Goal: Task Accomplishment & Management: Complete application form

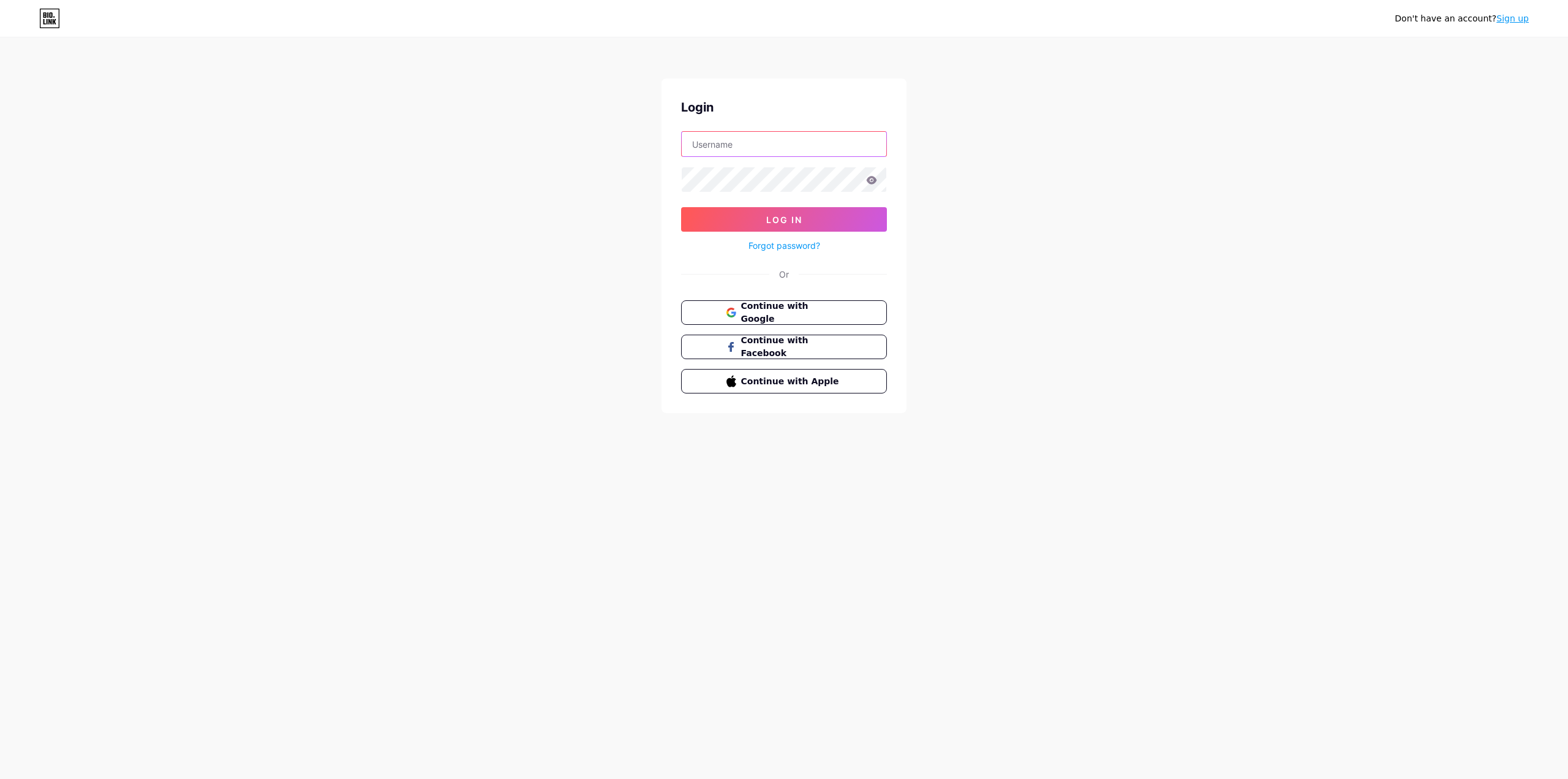
click at [767, 150] on input "text" at bounding box center [784, 144] width 205 height 25
click at [634, 210] on div "Don't have an account? Sign up Login Log In Forgot password? Or Continue with G…" at bounding box center [784, 226] width 1568 height 452
click at [760, 313] on span "Continue with Google" at bounding box center [791, 313] width 102 height 26
click at [50, 15] on icon at bounding box center [50, 15] width 3 height 6
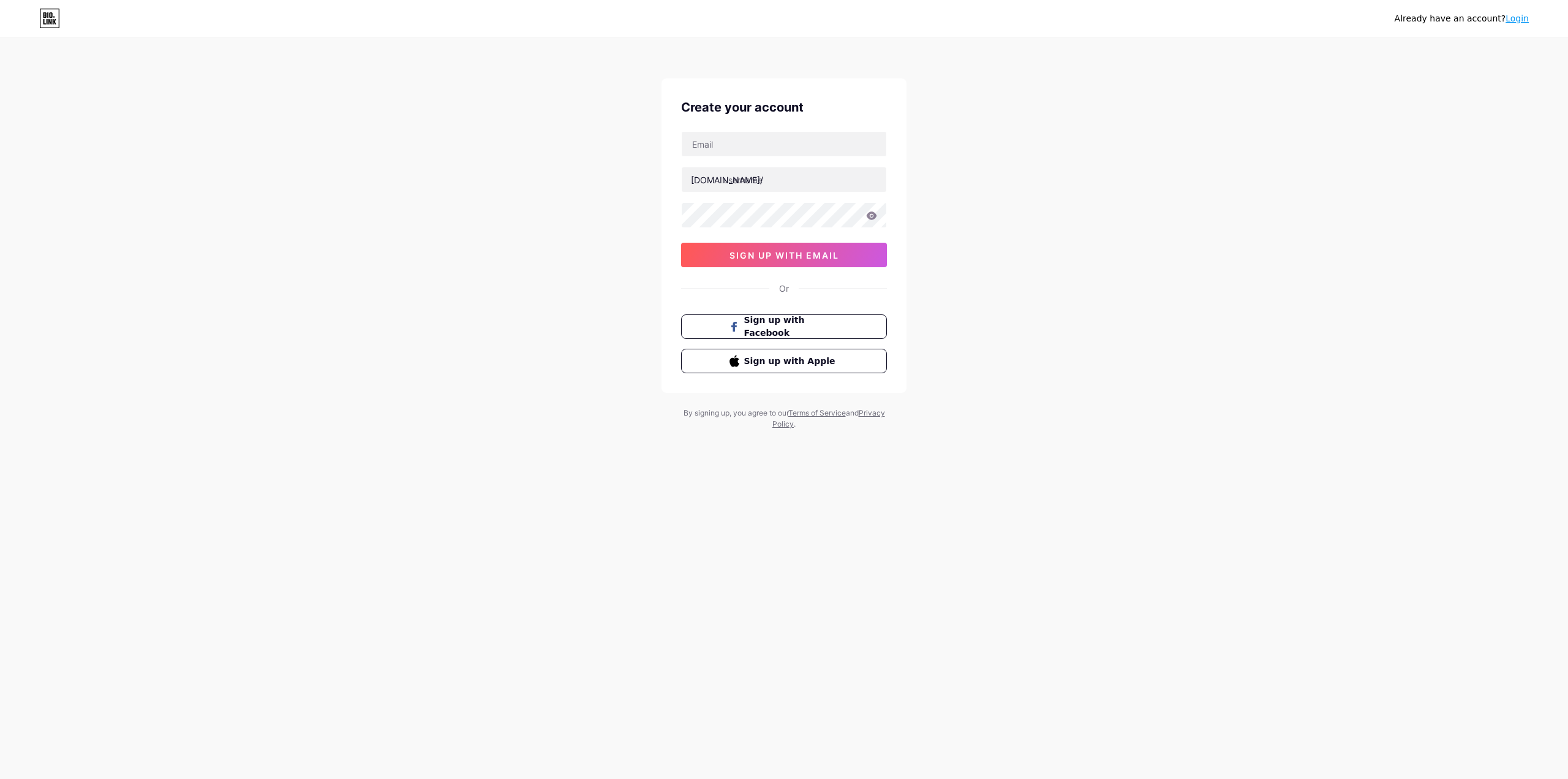
click at [718, 136] on input "text" at bounding box center [784, 144] width 205 height 25
click at [695, 141] on input "deanmhamdan@gmail.com" at bounding box center [784, 144] width 205 height 25
type input "d.eanmhamdan@gmail.com"
click at [771, 181] on input "text" at bounding box center [784, 179] width 205 height 25
click at [812, 178] on input "text" at bounding box center [784, 179] width 205 height 25
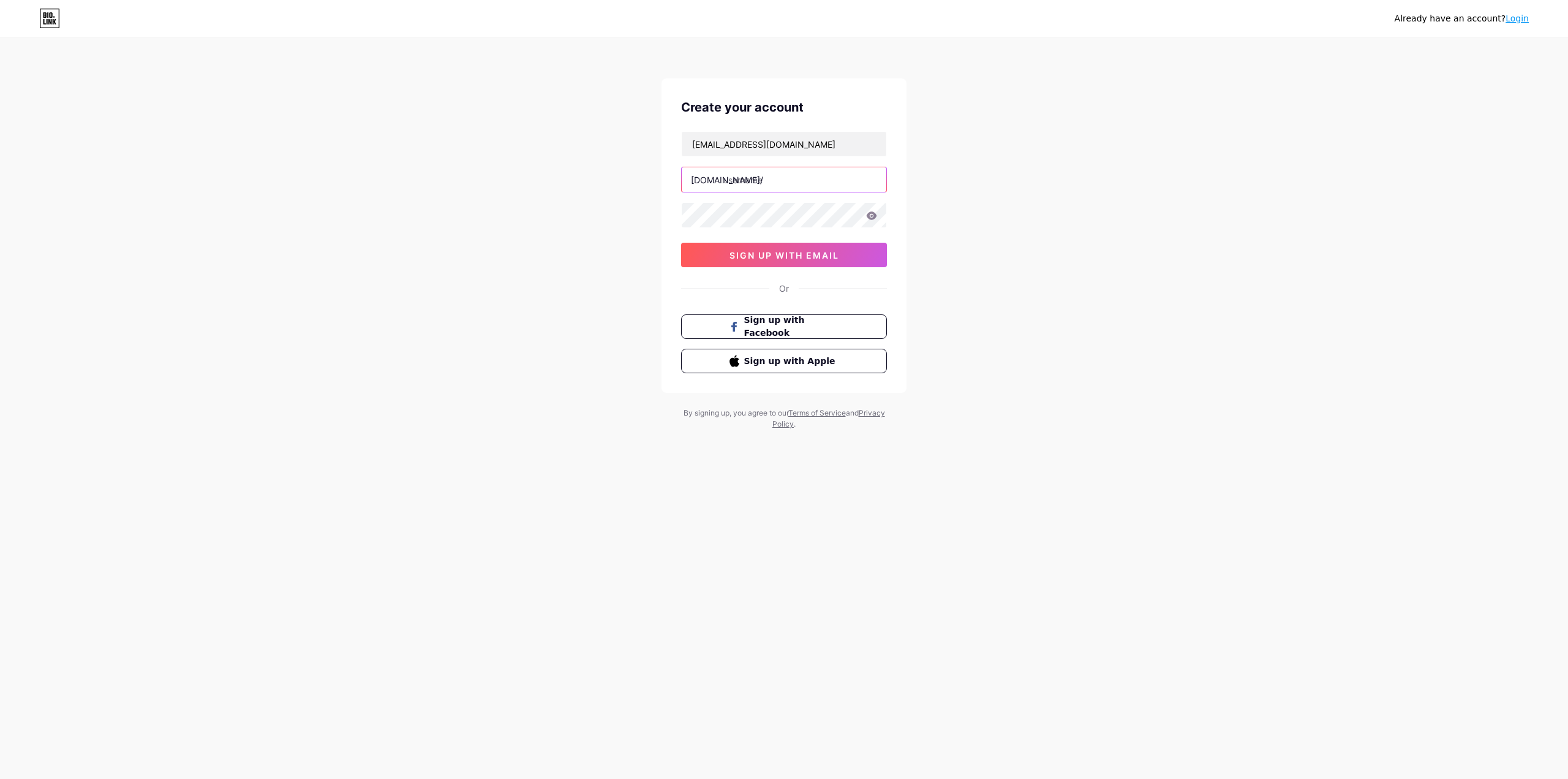
paste input "eightsleep"
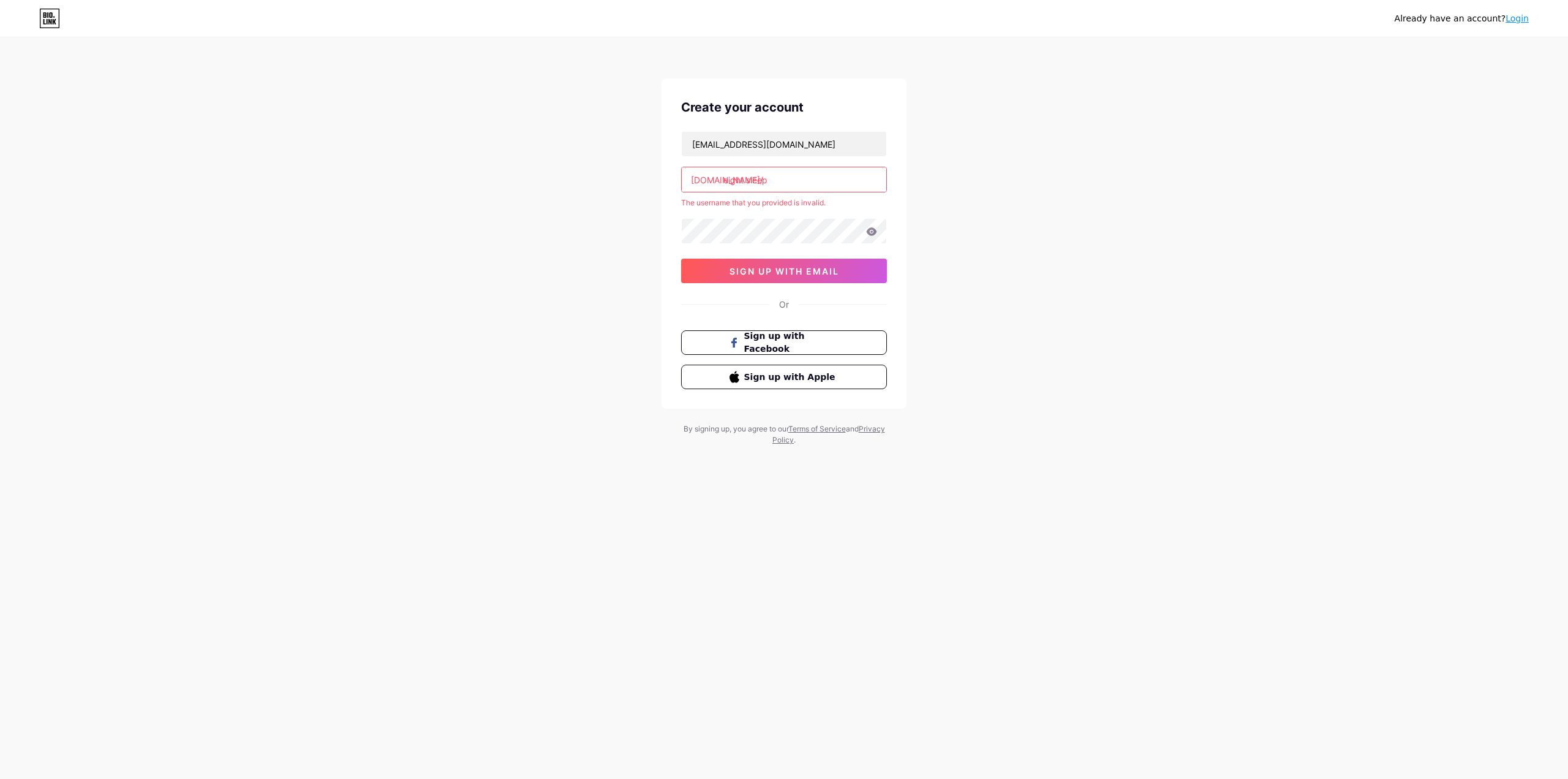
click at [771, 212] on div "d.eanmhamdan@gmail.com bio.link/ eight sleep The username that you provided is …" at bounding box center [784, 207] width 206 height 152
click at [748, 177] on input "eight sleep" at bounding box center [784, 179] width 205 height 25
click at [926, 185] on div "Already have an account? Login Create your account d.eanmhamdan@gmail.com bio.l…" at bounding box center [784, 242] width 1568 height 485
click at [803, 182] on input "eightsleep" at bounding box center [784, 179] width 205 height 25
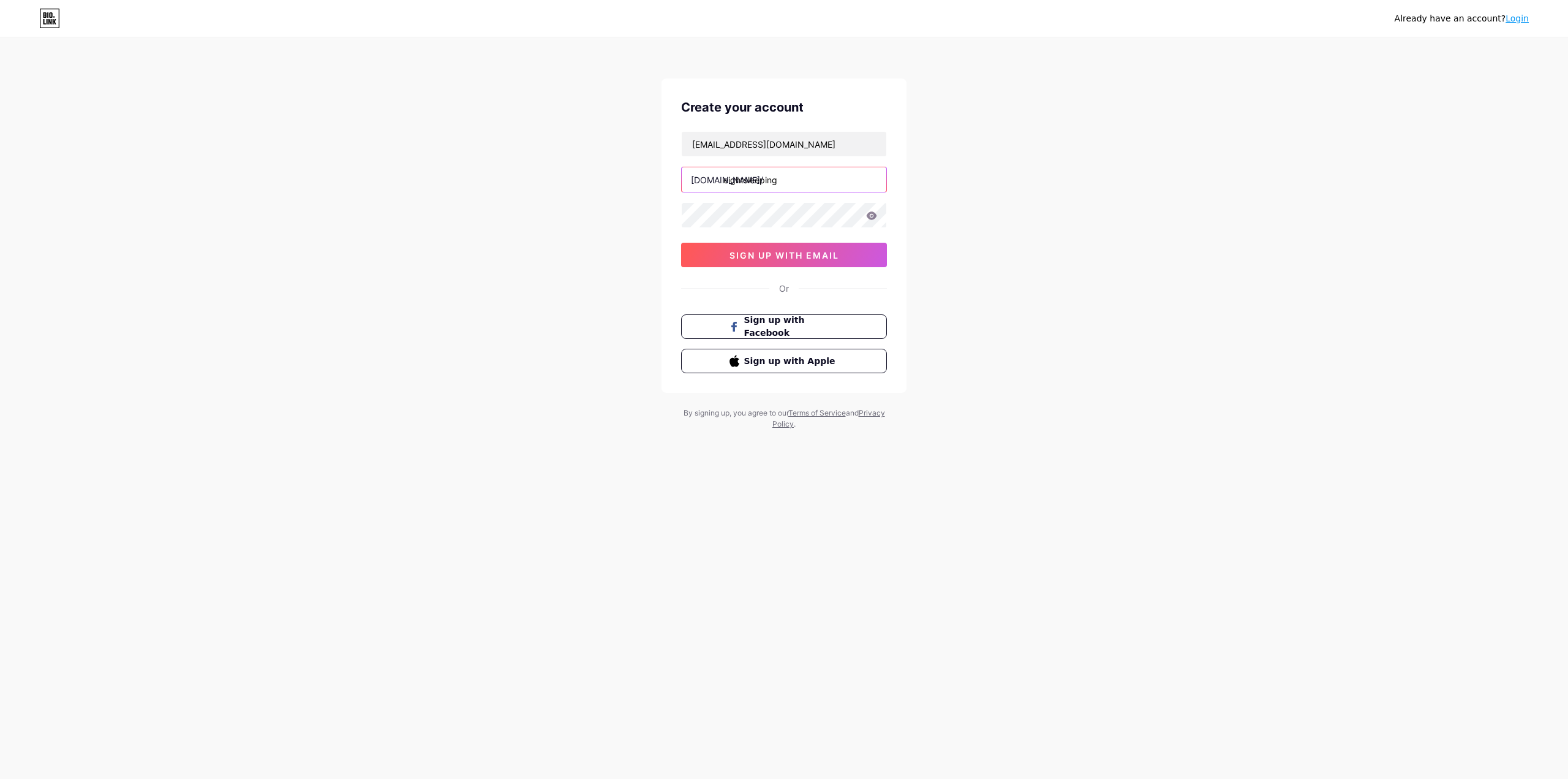
type input "eightsleeping"
click at [1048, 150] on div "Already have an account? Login Create your account d.eanmhamdan@gmail.com bio.l…" at bounding box center [784, 234] width 1568 height 468
click at [876, 219] on icon at bounding box center [871, 216] width 11 height 8
click at [775, 252] on span "sign up with email" at bounding box center [784, 255] width 110 height 11
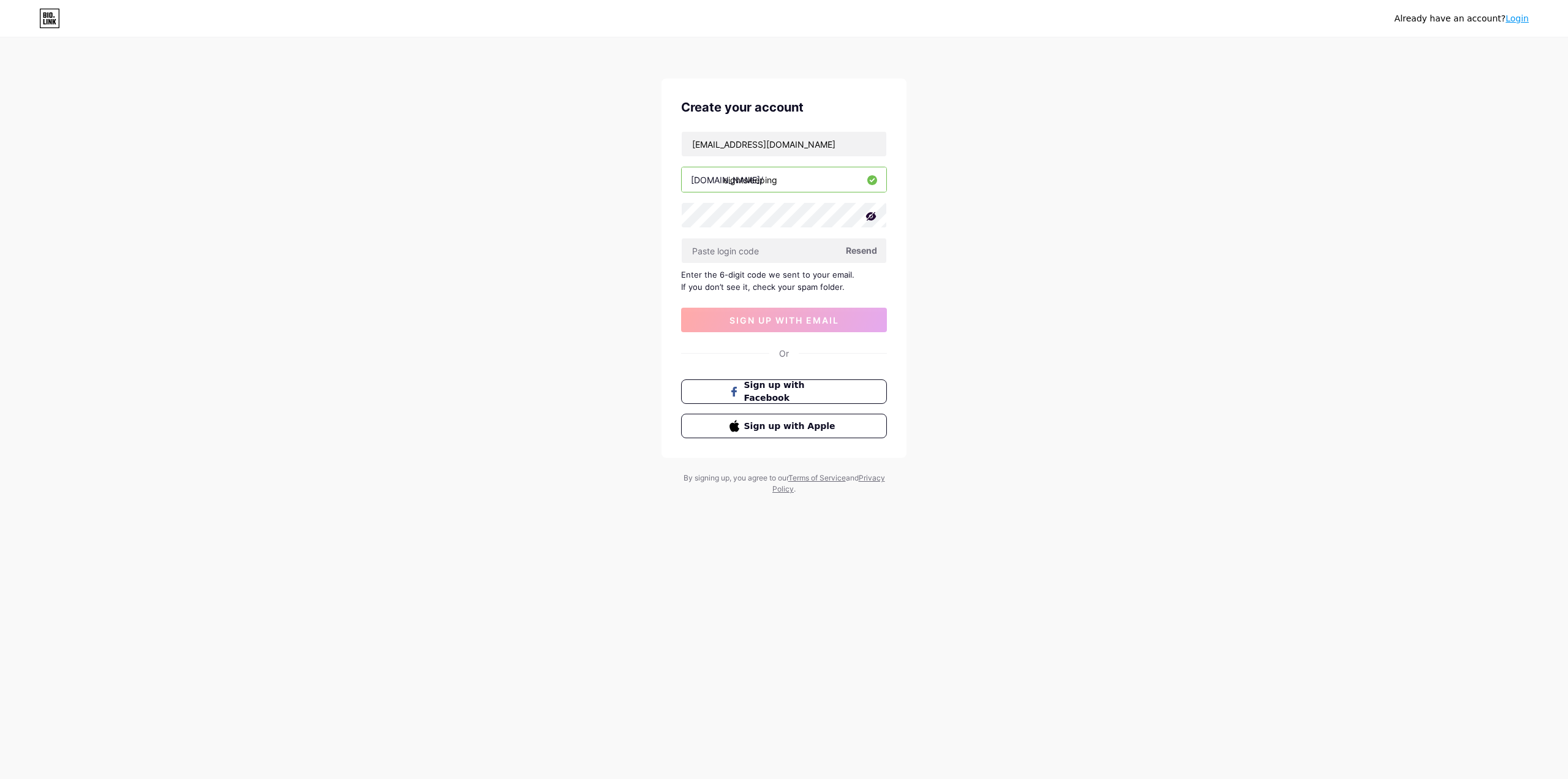
click at [857, 254] on span "Resend" at bounding box center [861, 250] width 31 height 13
click at [780, 146] on input "d.eanmhamdan@gmail.com" at bounding box center [784, 144] width 205 height 25
click at [781, 146] on input "d.eanmhamdan@gmail.com" at bounding box center [784, 144] width 205 height 25
paste input "smv"
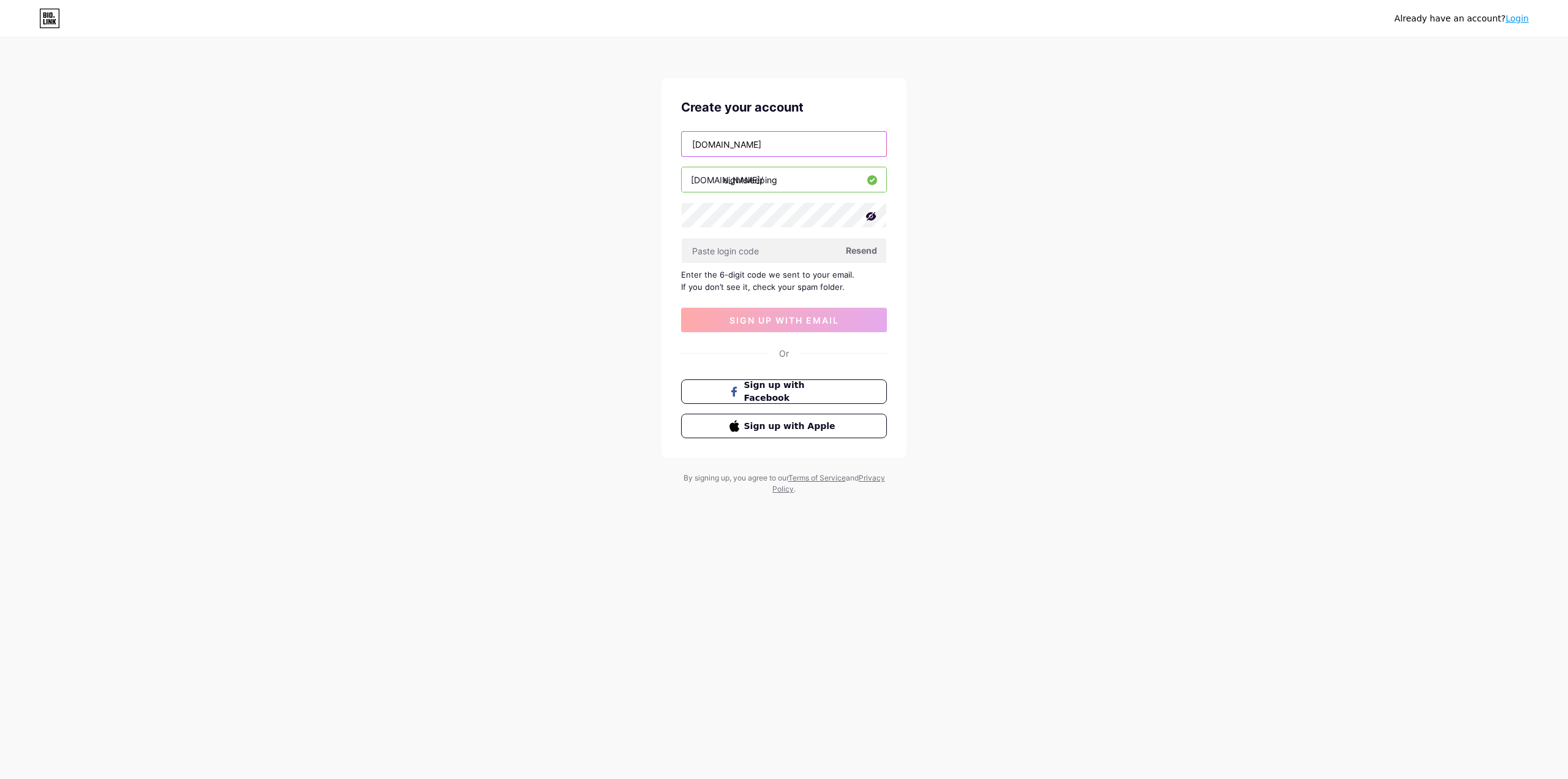
click at [694, 137] on input "smvmail.com" at bounding box center [784, 144] width 205 height 25
type input "@smvmail.com"
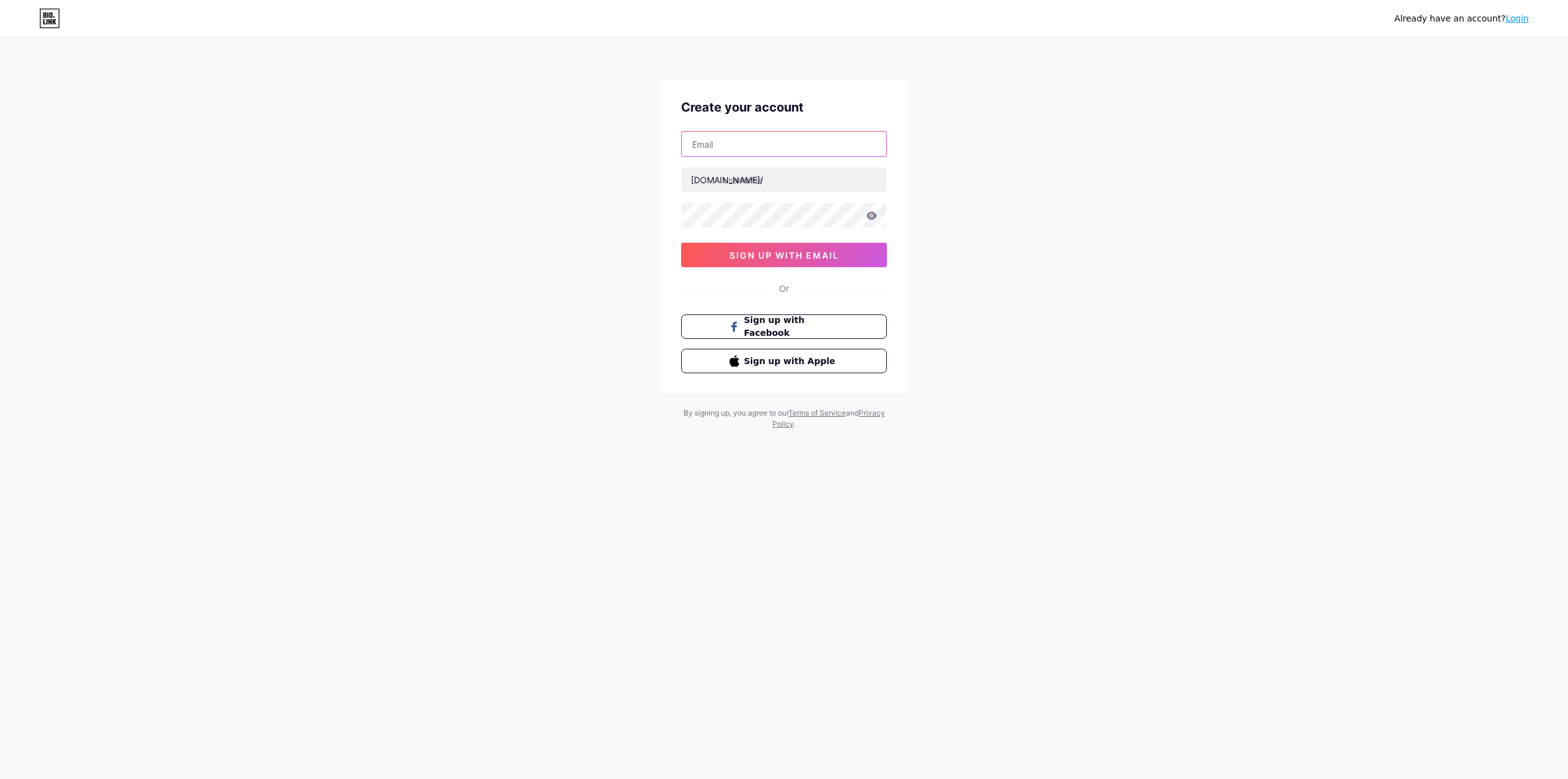
click at [773, 153] on input "text" at bounding box center [784, 144] width 205 height 25
paste input "smvmail.com"
click at [693, 140] on input "smvmail.com" at bounding box center [784, 144] width 205 height 25
click at [694, 144] on input "@smvmail.com" at bounding box center [784, 144] width 205 height 25
drag, startPoint x: 732, startPoint y: 145, endPoint x: 695, endPoint y: 144, distance: 37.0
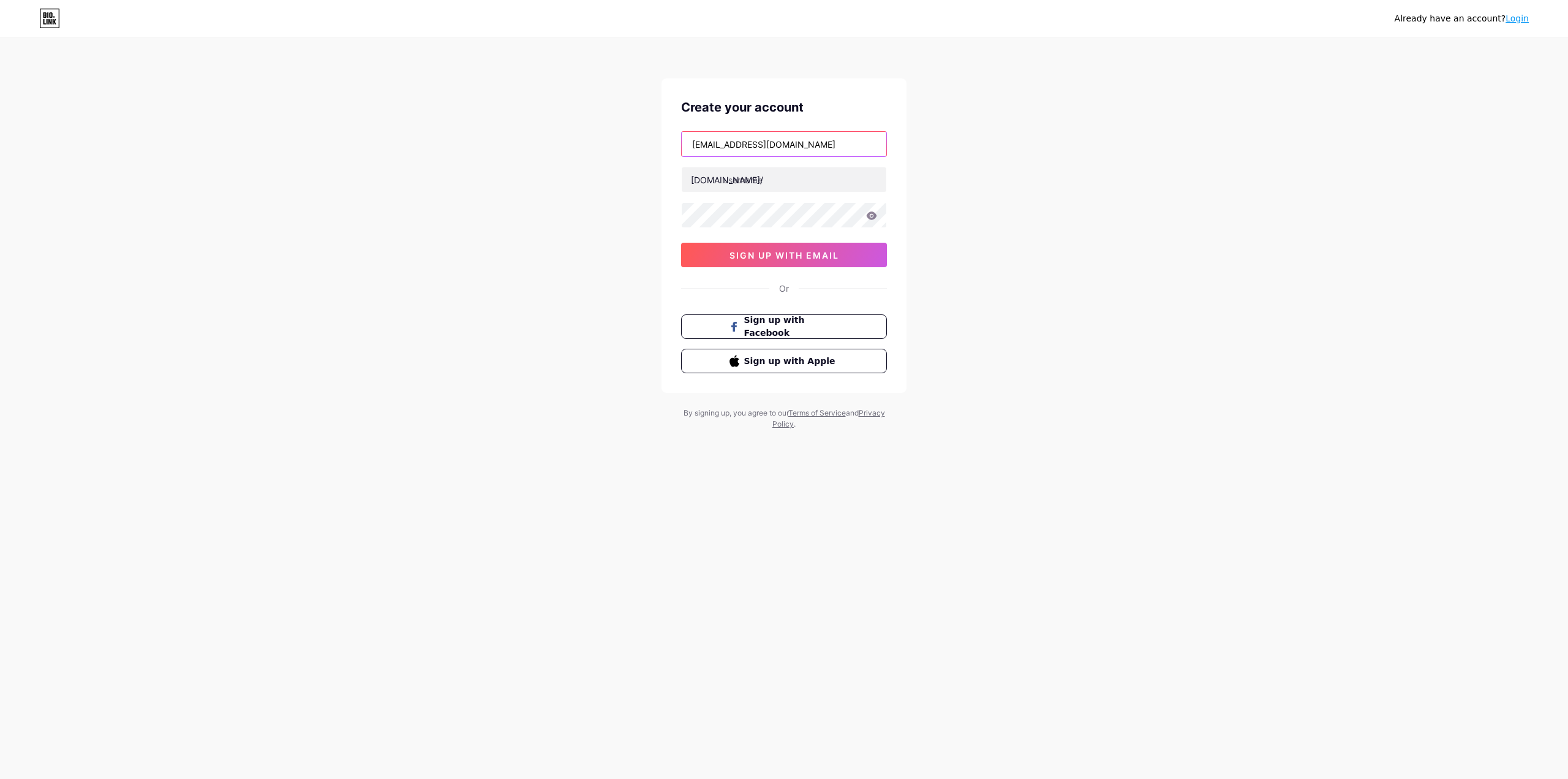
click at [695, 144] on input "eightsleep@smvmail.com" at bounding box center [784, 144] width 205 height 25
type input "eightsleep@smvmail.com"
click at [745, 182] on input "text" at bounding box center [784, 179] width 205 height 25
type input "eightsleeping"
click at [868, 213] on icon at bounding box center [871, 216] width 11 height 8
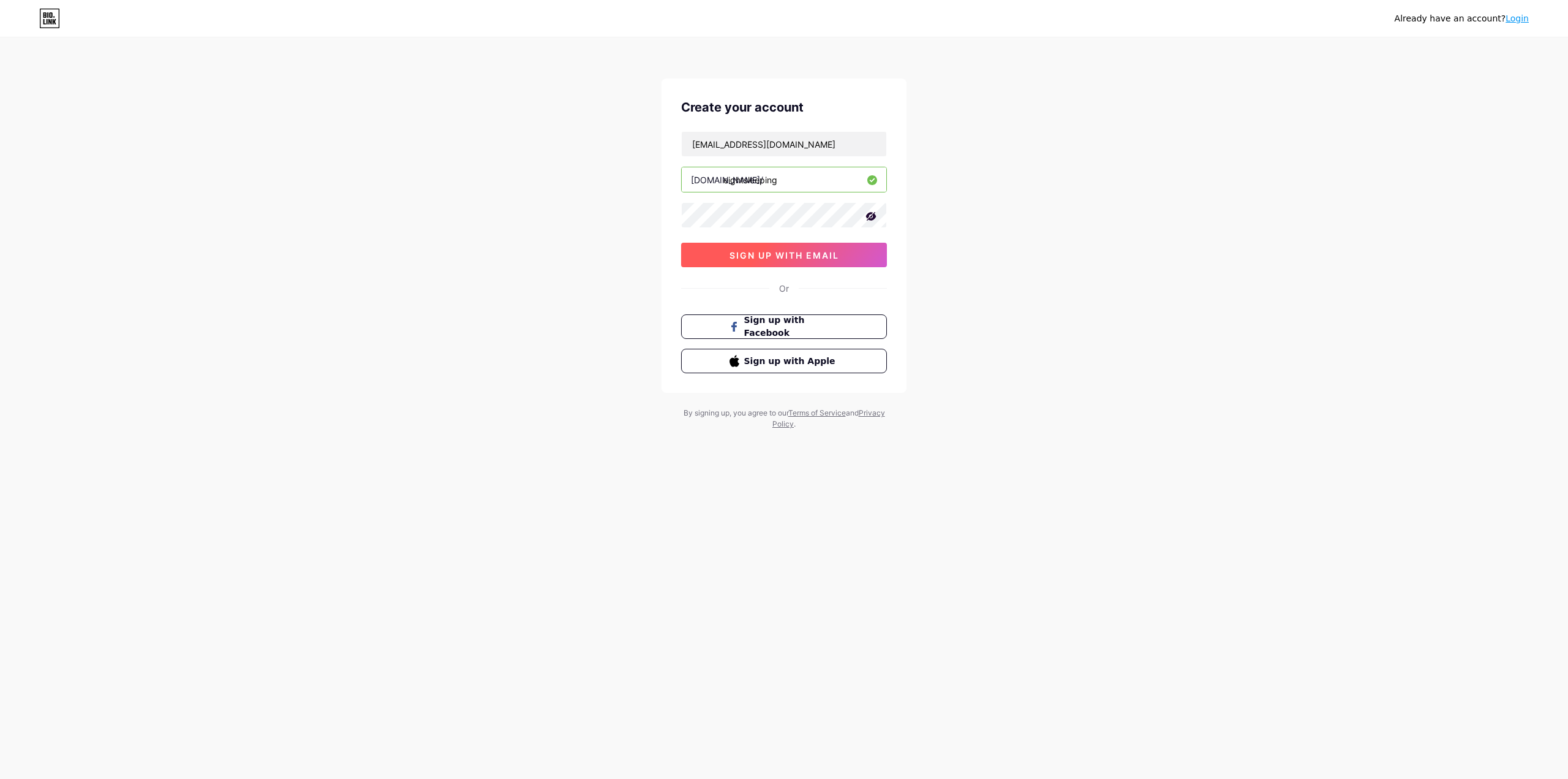
click at [780, 253] on span "sign up with email" at bounding box center [784, 255] width 110 height 11
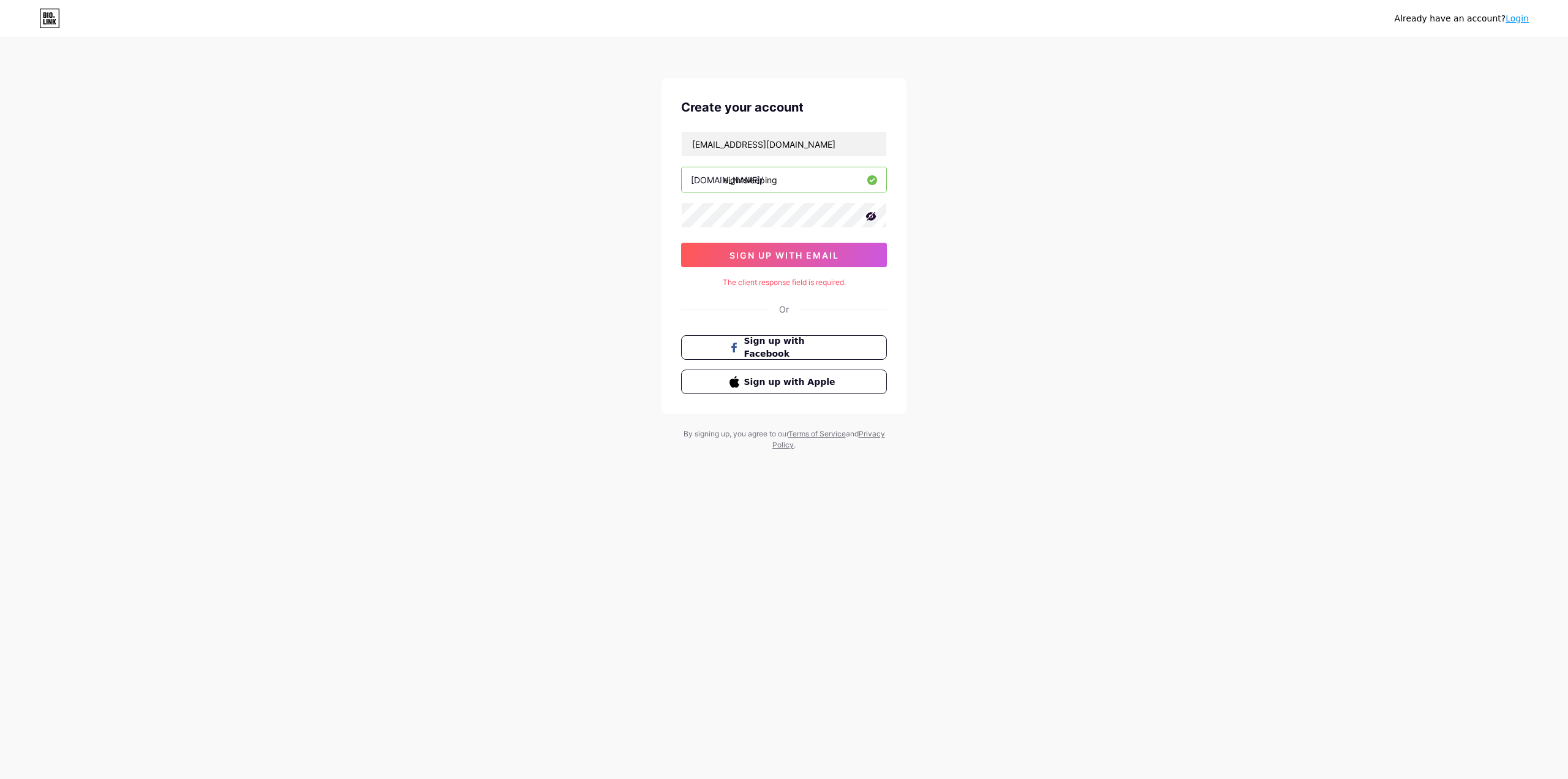
click at [800, 186] on input "eightsleeping" at bounding box center [784, 179] width 205 height 25
click at [810, 149] on input "eightsleep@smvmail.com" at bounding box center [784, 144] width 205 height 25
click at [800, 245] on button "sign up with email" at bounding box center [784, 255] width 206 height 25
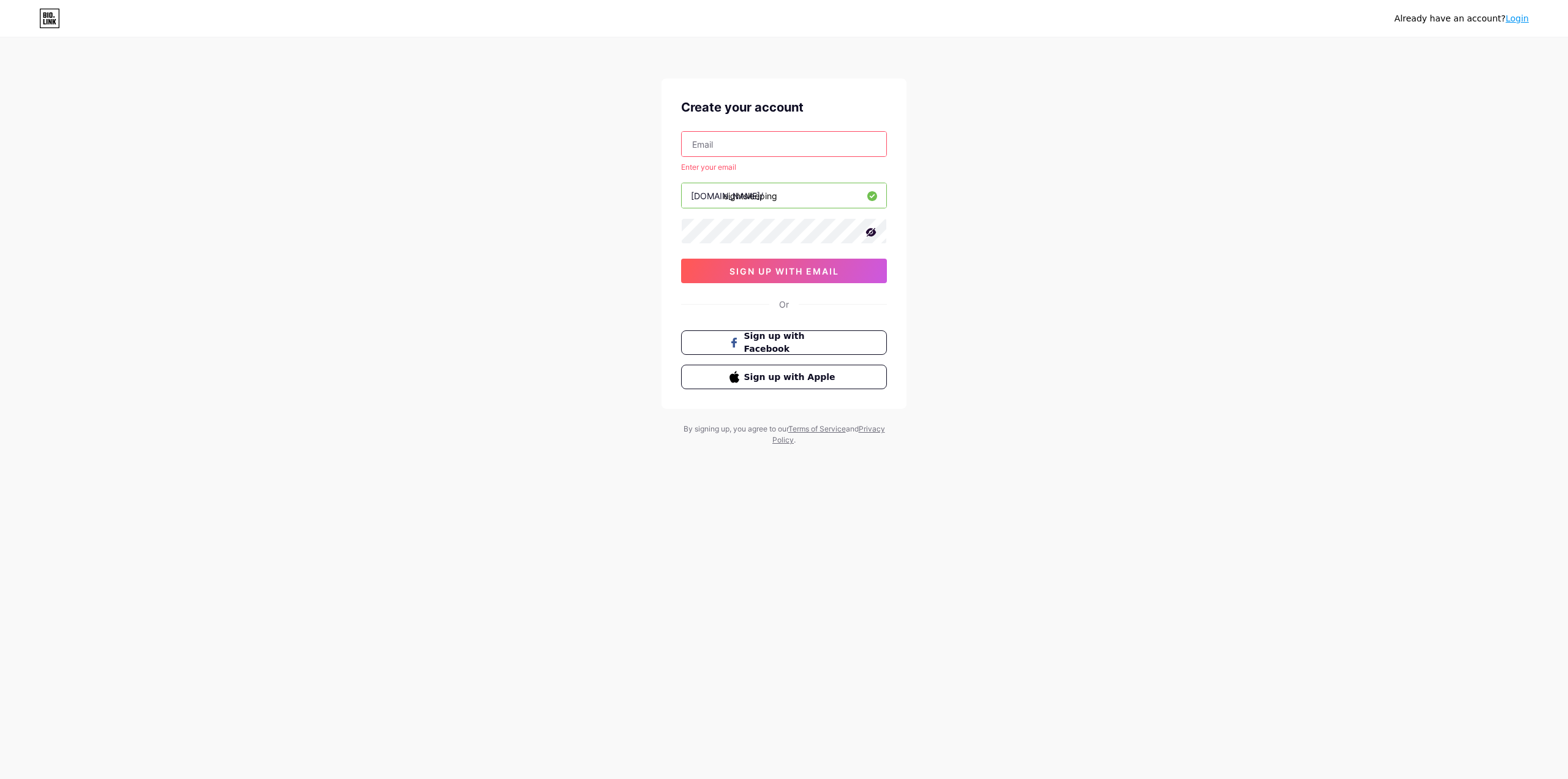
click at [769, 141] on input "text" at bounding box center [784, 144] width 205 height 25
paste input "eightsleep@smvmail.com"
click at [1030, 135] on div "Already have an account? Login Create your account eightsleep@smvmail.com Enter…" at bounding box center [784, 242] width 1568 height 485
click at [693, 145] on input "eightsleep@smvmail.com" at bounding box center [784, 144] width 205 height 25
click at [714, 190] on div "bio.link/" at bounding box center [727, 196] width 73 height 13
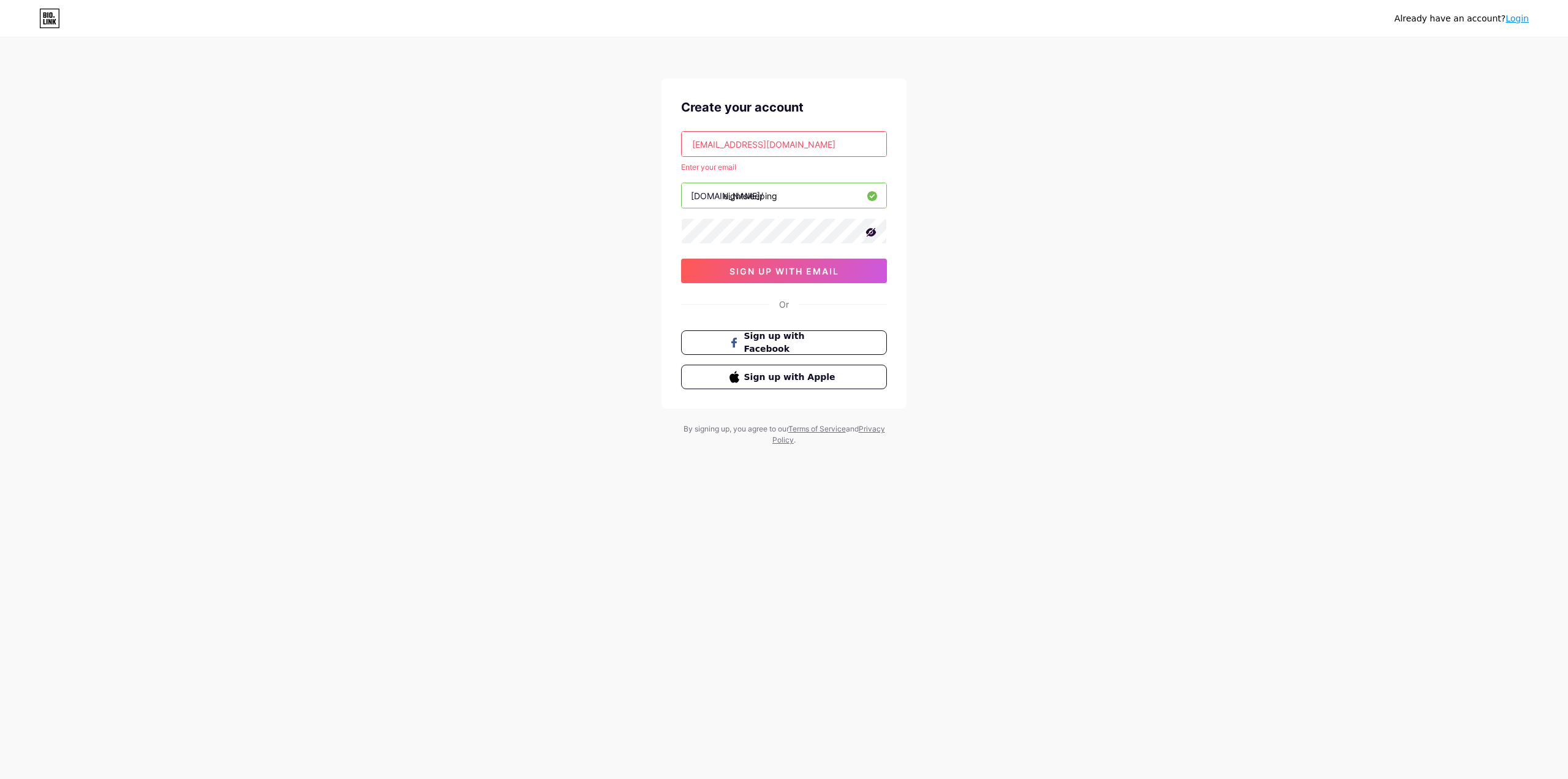
click at [751, 201] on input "eightsleeping" at bounding box center [784, 196] width 205 height 25
click at [781, 269] on span "sign up with email" at bounding box center [784, 271] width 110 height 11
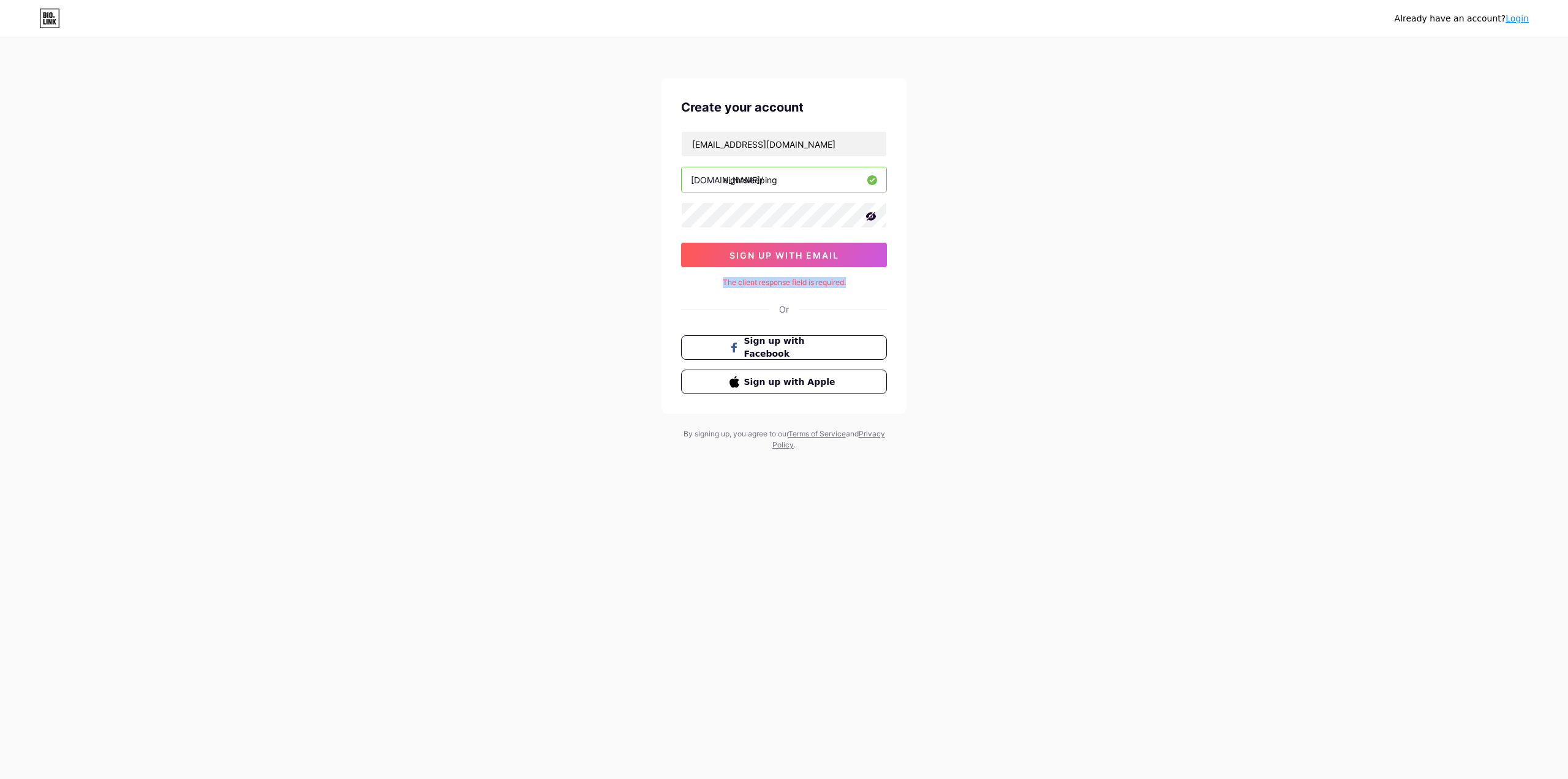
drag, startPoint x: 848, startPoint y: 278, endPoint x: 715, endPoint y: 279, distance: 133.0
click at [715, 279] on div "The client response field is required." at bounding box center [784, 282] width 206 height 11
click at [1120, 280] on div "Already have an account? Login Create your account eightsleep@smvmail.com bio.l…" at bounding box center [784, 245] width 1568 height 490
click at [799, 148] on input "eightsleep@smvmail.com" at bounding box center [784, 144] width 205 height 25
paste input "text"
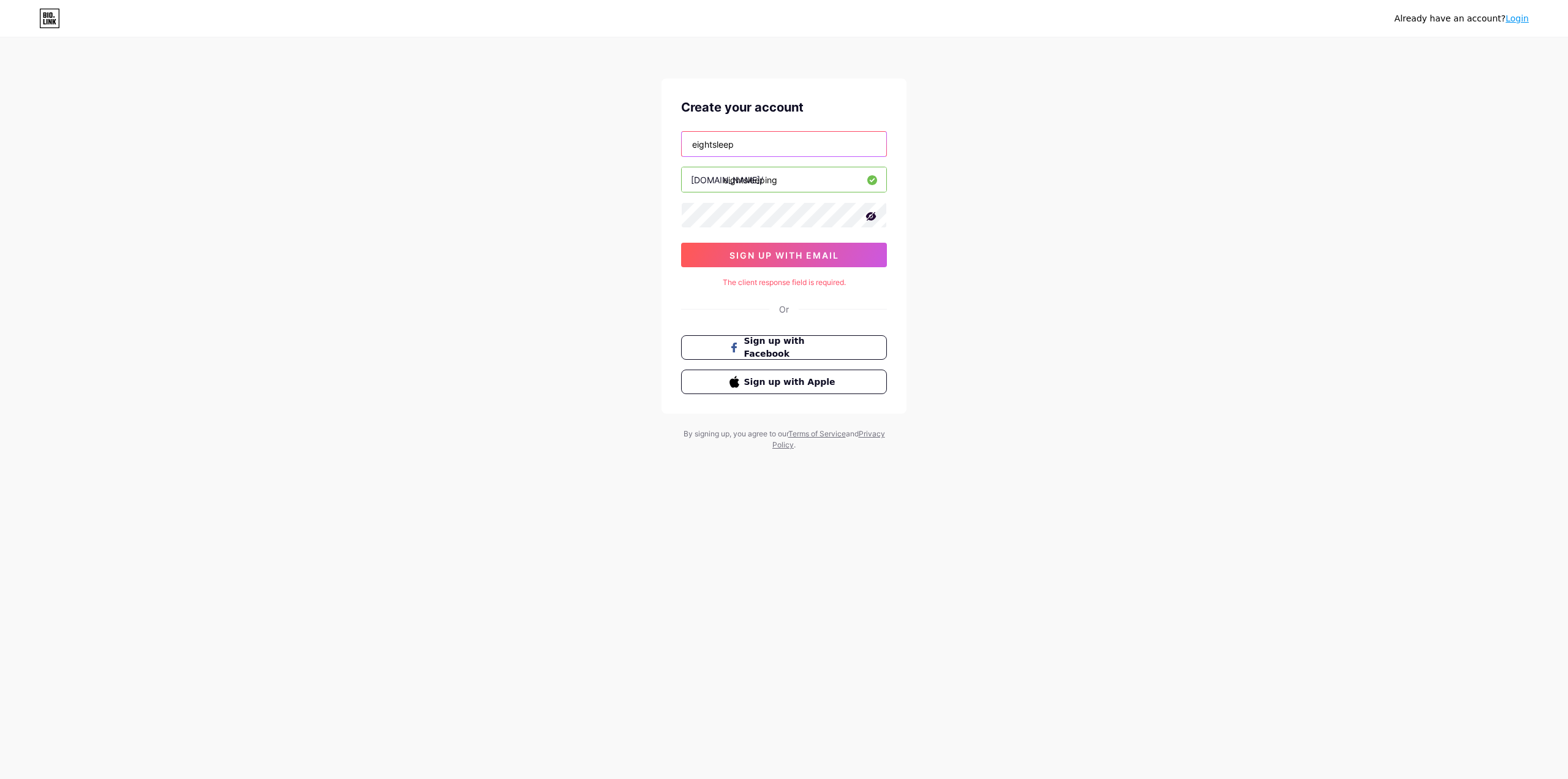
click at [763, 140] on input "eightsleep" at bounding box center [784, 144] width 205 height 25
paste input "@mailnesia.com"
click at [817, 256] on span "sign up with email" at bounding box center [784, 255] width 110 height 11
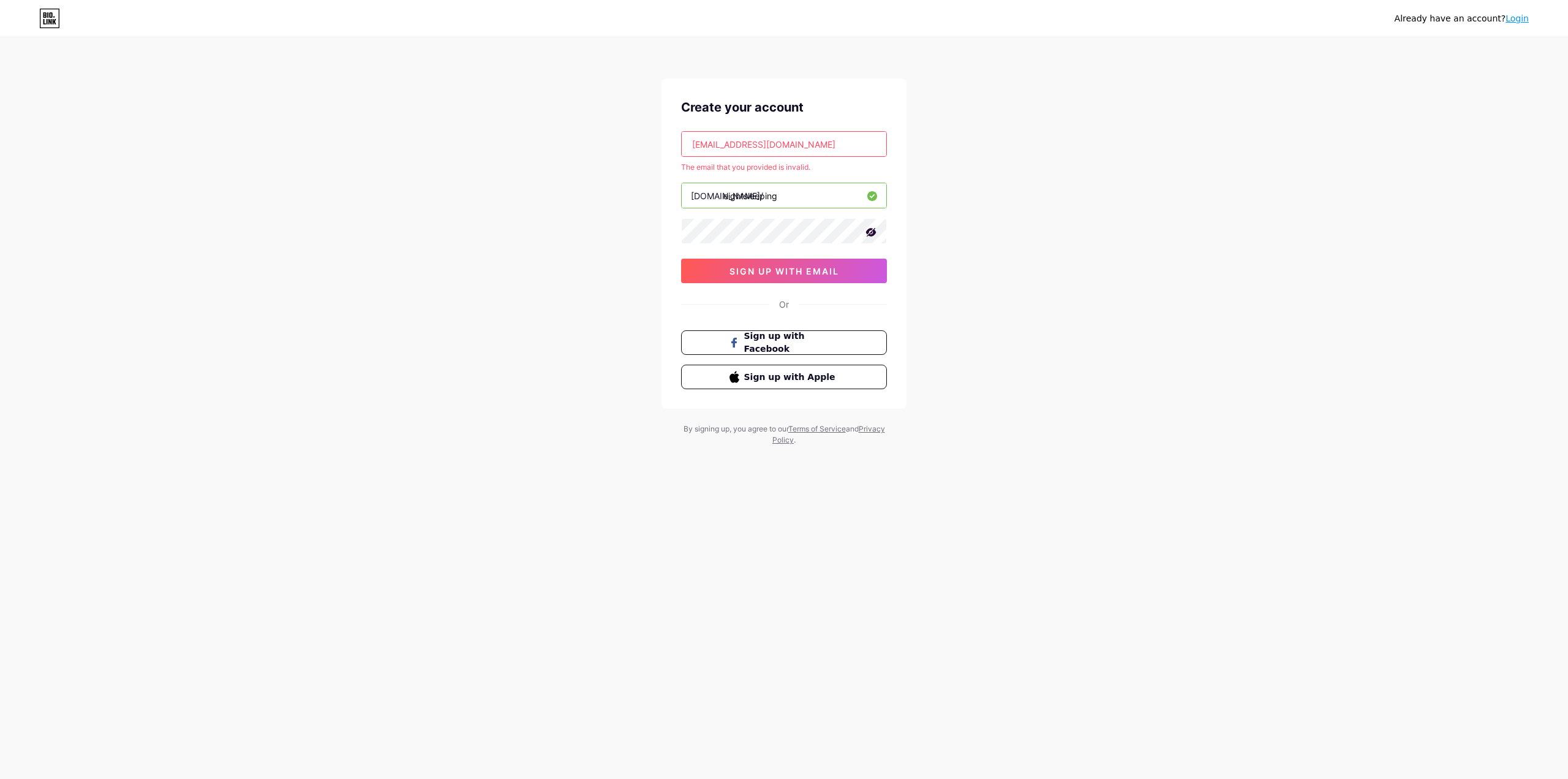
click at [775, 145] on input "eightsleep@mailnesia.com" at bounding box center [784, 144] width 205 height 25
drag, startPoint x: 822, startPoint y: 143, endPoint x: 635, endPoint y: 135, distance: 187.2
click at [635, 135] on div "Already have an account? Login Create your account eightsleep@mailnesia.com The…" at bounding box center [784, 242] width 1568 height 485
paste input "smvmail"
click at [977, 169] on div "Already have an account? Login Create your account eightsleep@smvmail.com The e…" at bounding box center [784, 242] width 1568 height 485
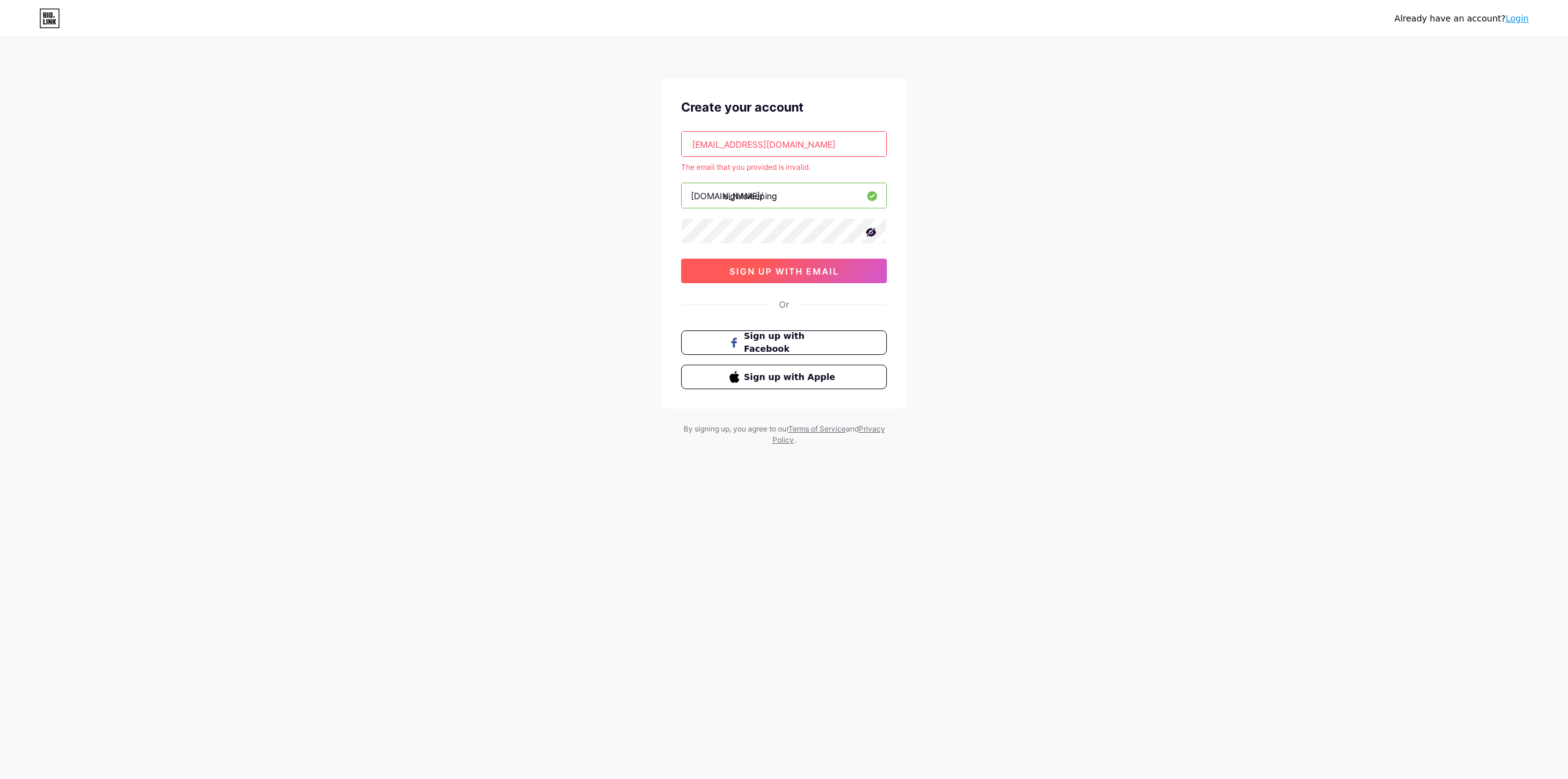
click at [807, 269] on span "sign up with email" at bounding box center [784, 271] width 110 height 11
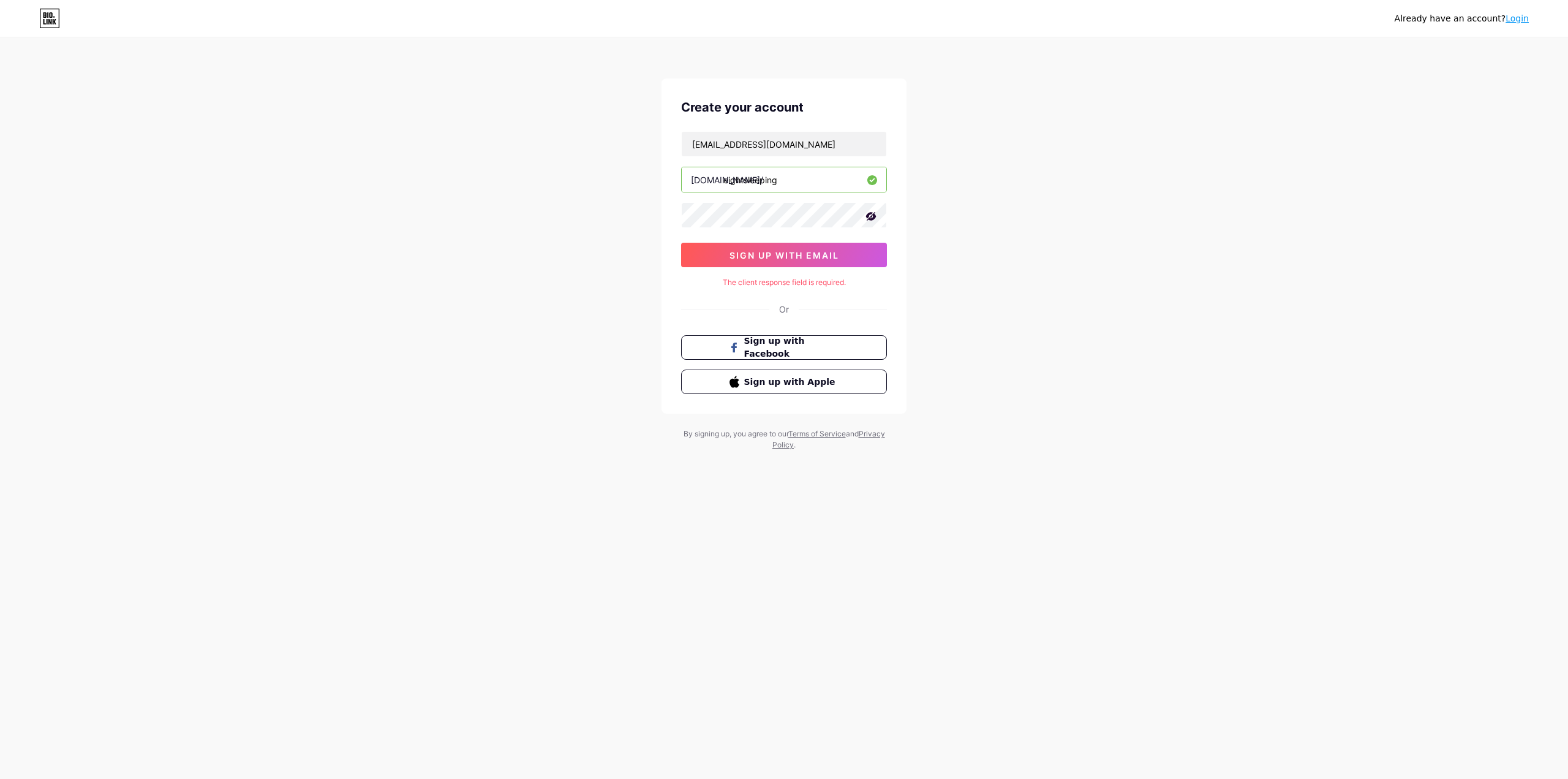
click at [868, 214] on icon at bounding box center [871, 216] width 11 height 8
click at [868, 215] on icon at bounding box center [872, 216] width 11 height 8
click at [789, 254] on span "sign up with email" at bounding box center [784, 255] width 110 height 11
click at [806, 252] on span "sign up with email" at bounding box center [784, 255] width 110 height 11
click at [817, 145] on input "eightsleep@smvmail.com" at bounding box center [784, 144] width 205 height 25
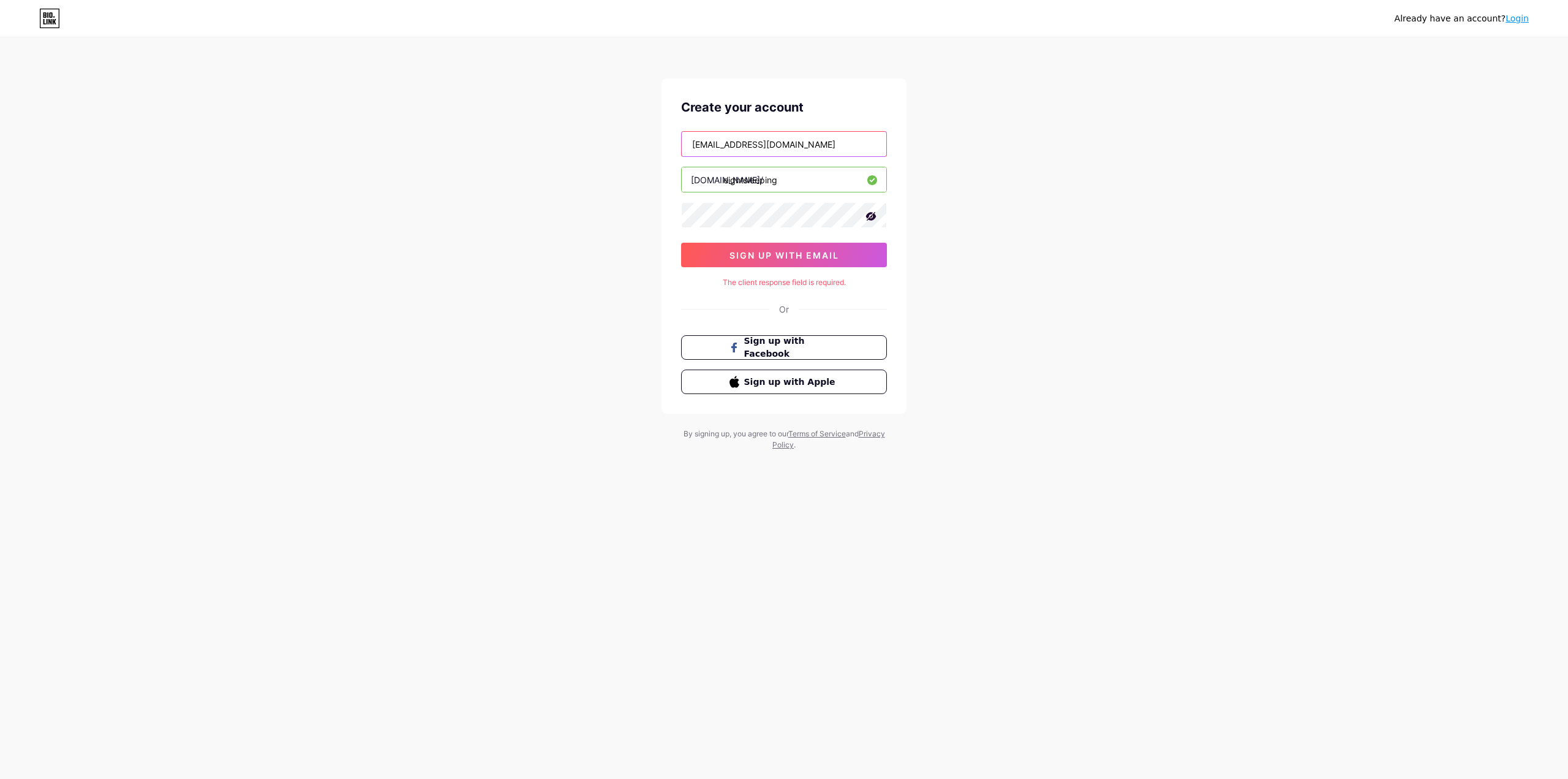
paste input "franc219@codemail1"
click at [806, 255] on span "sign up with email" at bounding box center [784, 255] width 110 height 11
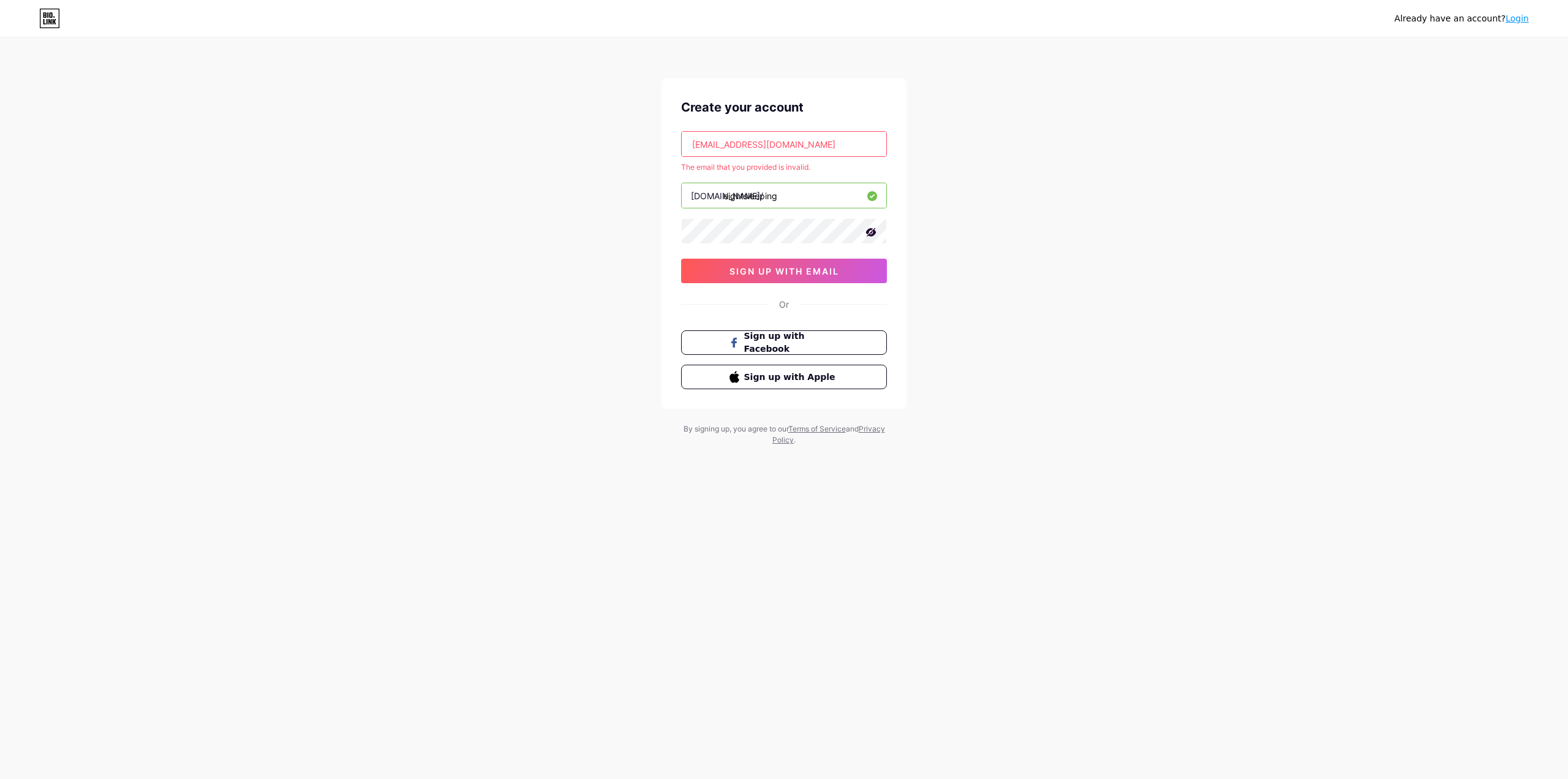
click at [824, 136] on input "franc219@codemail1.com" at bounding box center [784, 144] width 205 height 25
paste input "-gmail"
click at [846, 276] on button "sign up with email" at bounding box center [784, 271] width 206 height 25
click at [826, 146] on input "franc219@code-gmail.com" at bounding box center [784, 144] width 205 height 25
paste input "yoto"
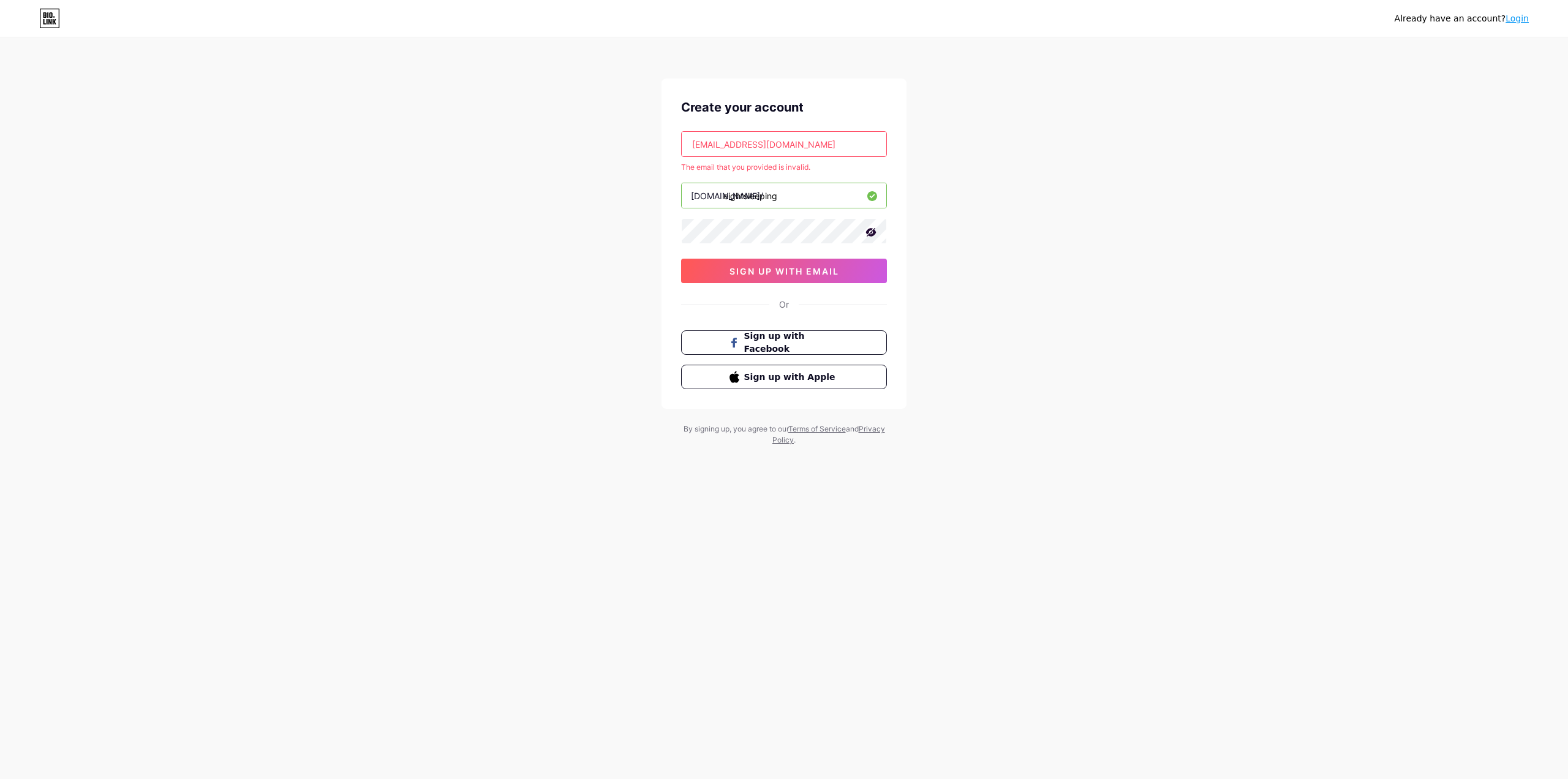
type input "franc219@yotomail.com"
drag, startPoint x: 959, startPoint y: 207, endPoint x: 926, endPoint y: 226, distance: 38.1
click at [959, 207] on div "Already have an account? Login Create your account franc219@yotomail.com The em…" at bounding box center [784, 242] width 1568 height 485
click at [799, 272] on span "sign up with email" at bounding box center [784, 271] width 110 height 11
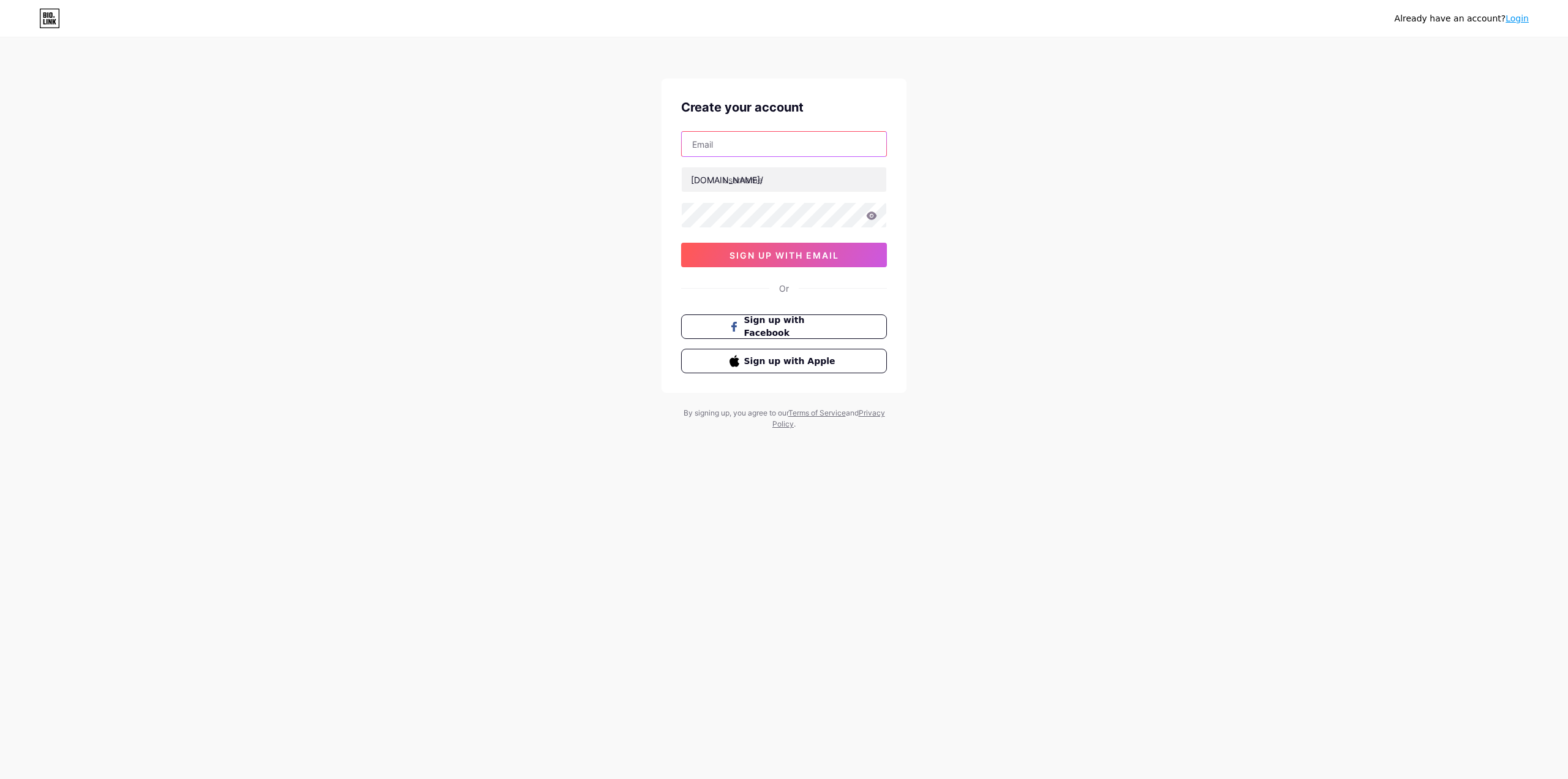
click at [762, 142] on input "text" at bounding box center [784, 144] width 205 height 25
type input "[EMAIL_ADDRESS][DOMAIN_NAME]"
click at [782, 200] on div "asahratulaev@outlook.com bio.link/ 0cAFcWeA6KlzBw5HcEQNh59PRrYvHKko16mJ-y0ks060…" at bounding box center [784, 199] width 206 height 136
click at [777, 175] on input "text" at bounding box center [784, 179] width 205 height 25
type input "eightsleeps"
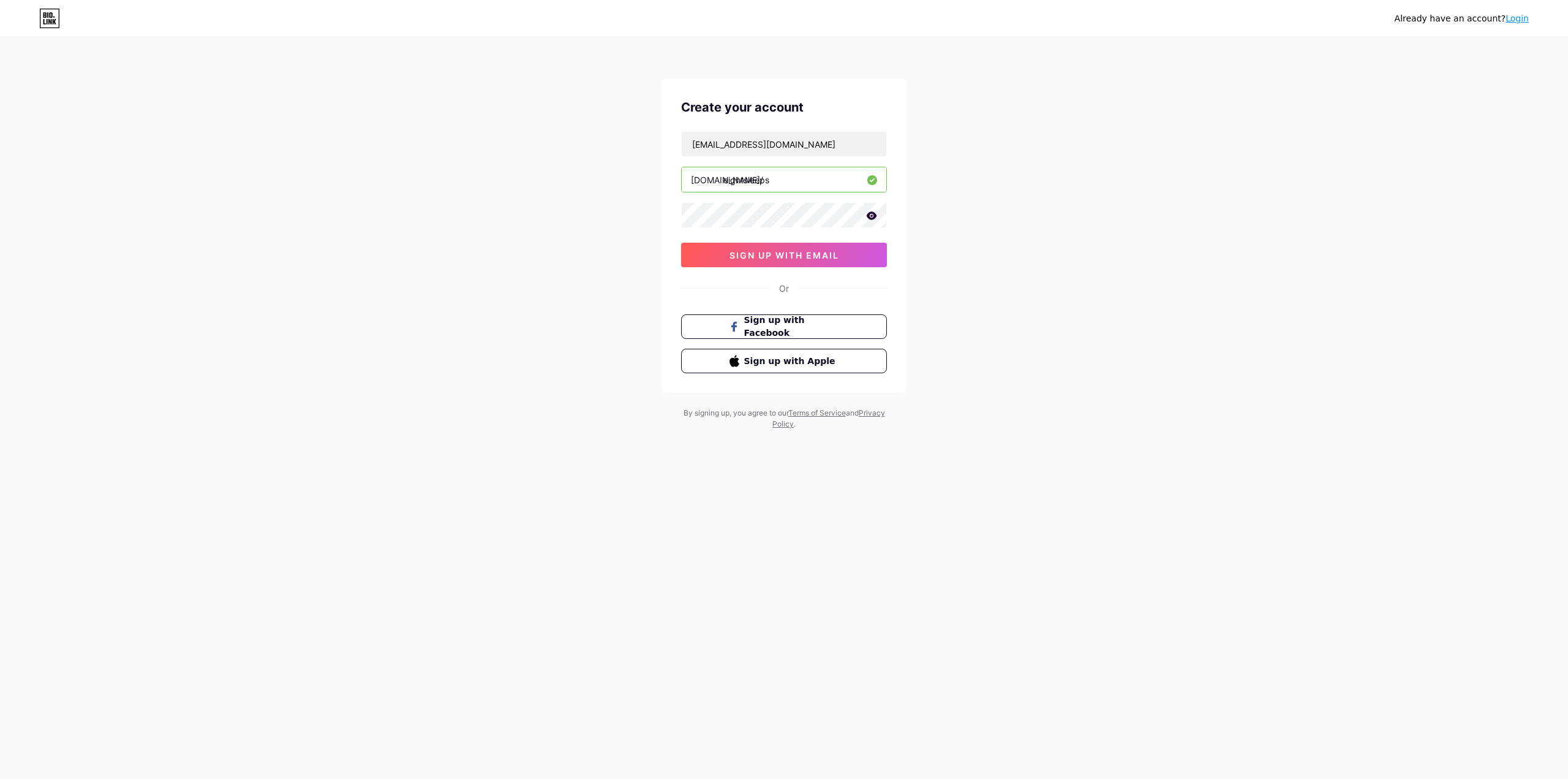
click at [871, 211] on icon at bounding box center [871, 216] width 11 height 8
click at [776, 258] on span "sign up with email" at bounding box center [784, 255] width 110 height 11
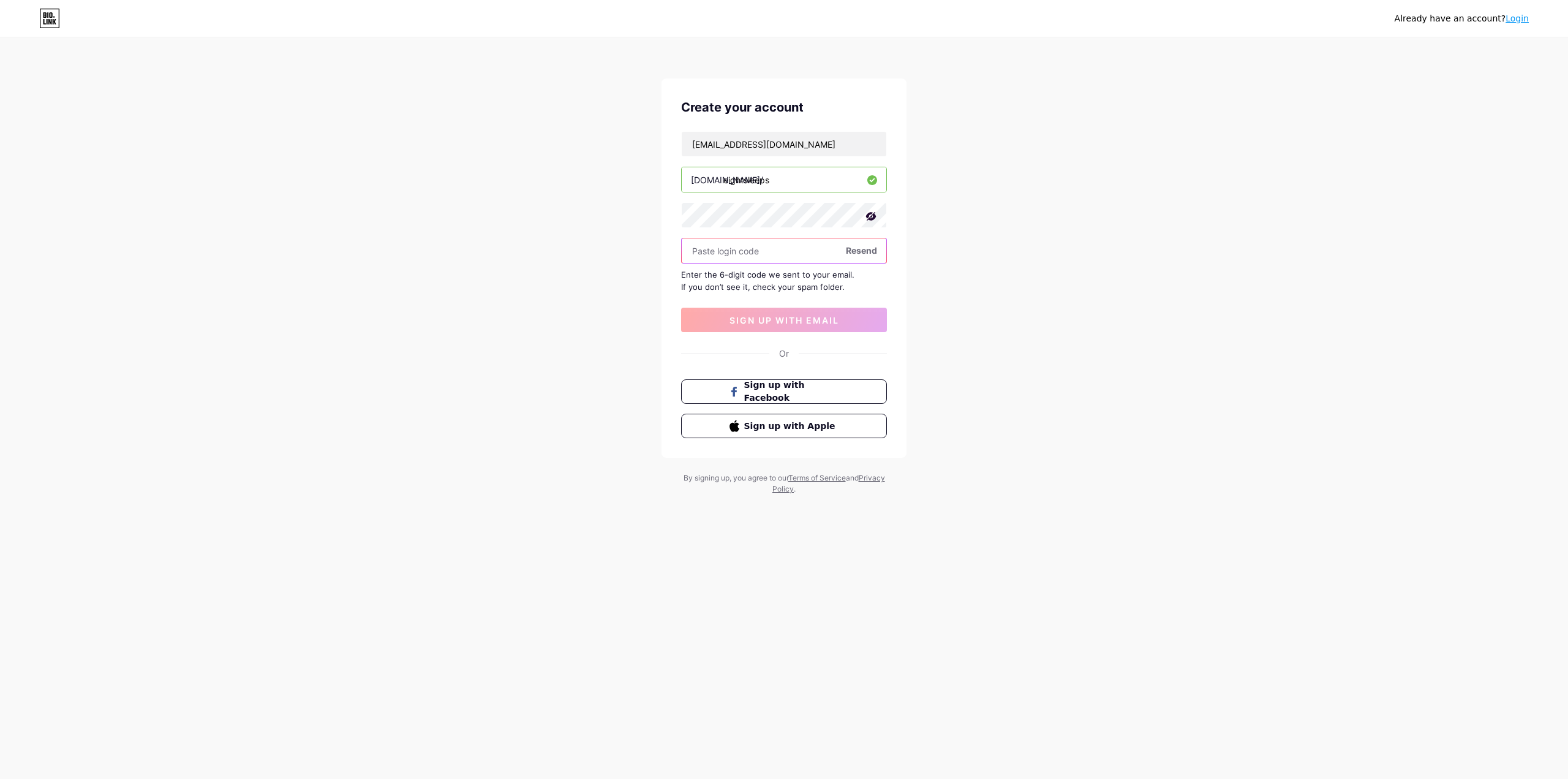
click at [756, 253] on input "text" at bounding box center [784, 251] width 205 height 25
paste input "420953"
type input "420953"
click at [762, 311] on button "sign up with email" at bounding box center [784, 320] width 206 height 25
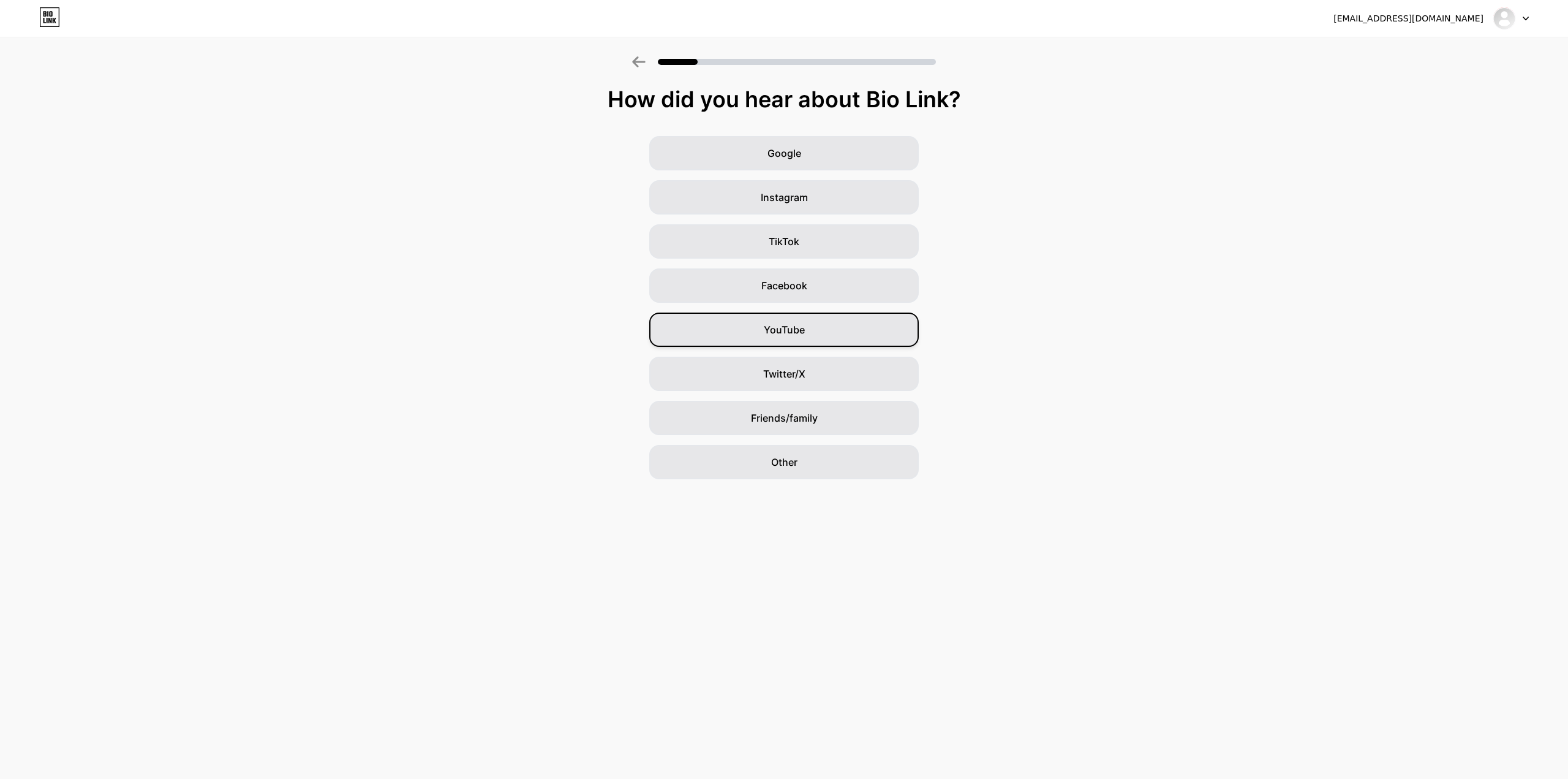
click at [789, 332] on span "YouTube" at bounding box center [784, 330] width 41 height 15
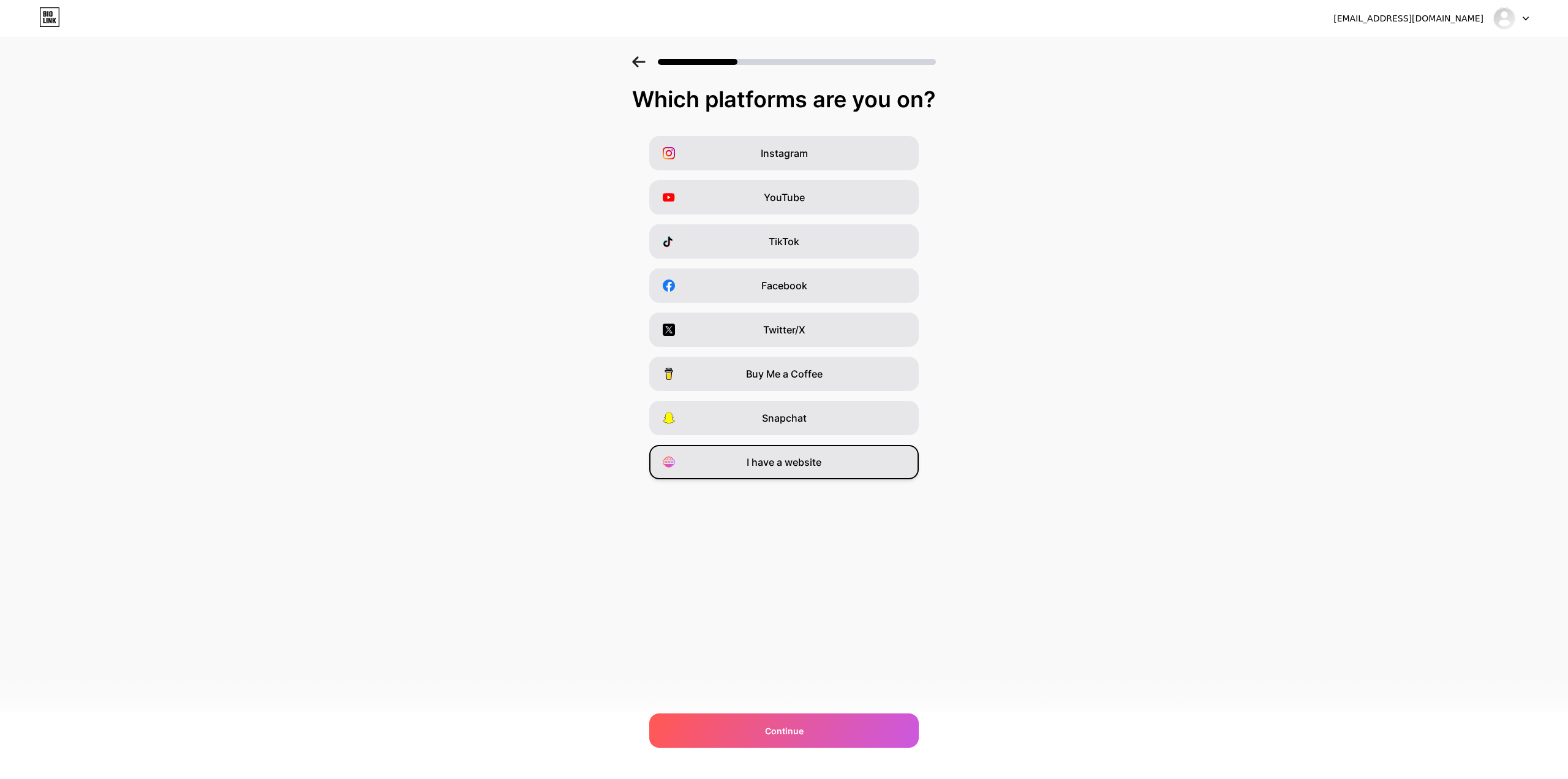
click at [798, 463] on span "I have a website" at bounding box center [784, 462] width 74 height 15
click at [794, 158] on span "Instagram" at bounding box center [784, 154] width 47 height 15
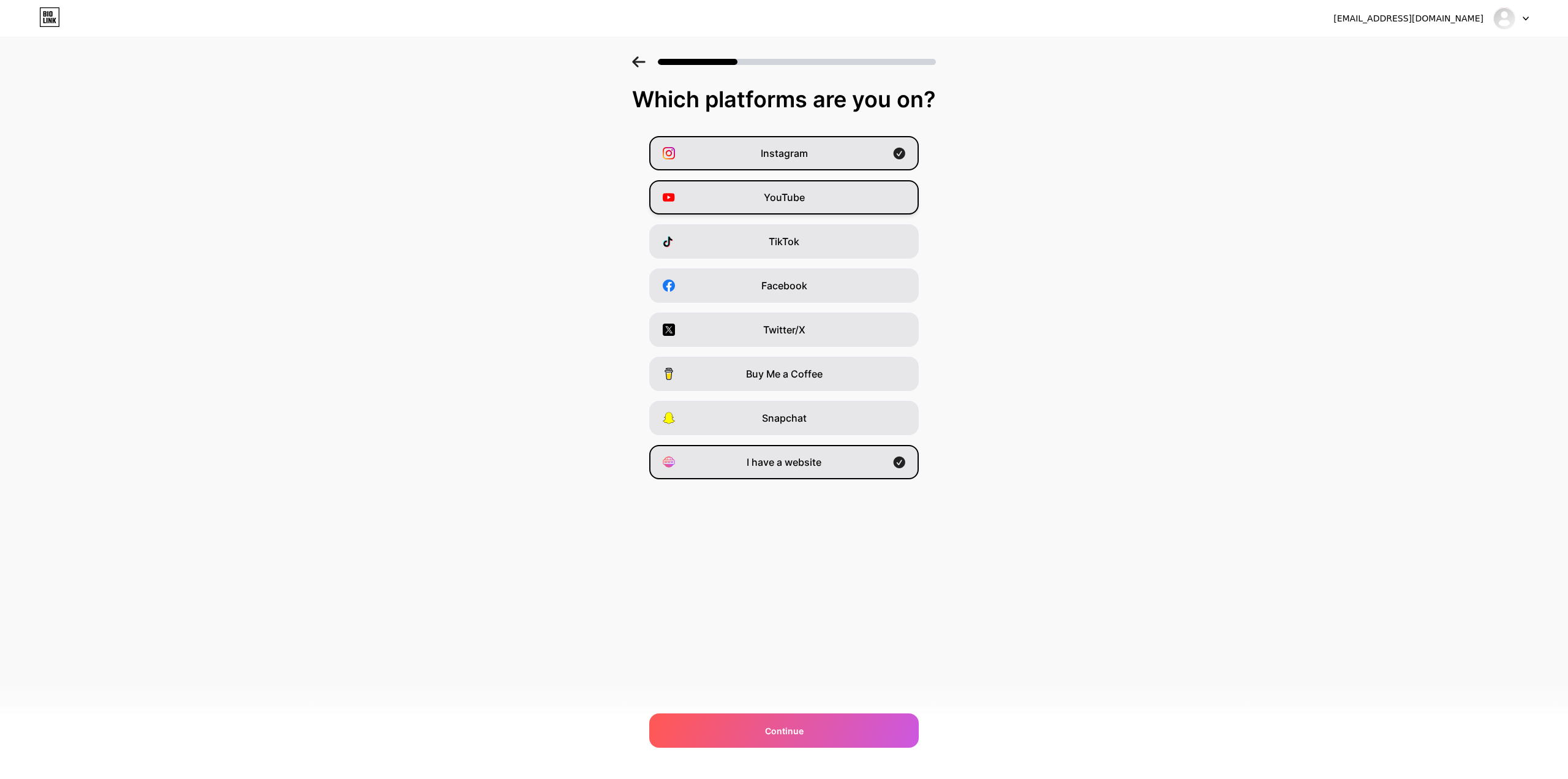
click at [802, 207] on div "YouTube" at bounding box center [784, 197] width 269 height 35
click at [819, 720] on div "Continue" at bounding box center [784, 730] width 269 height 35
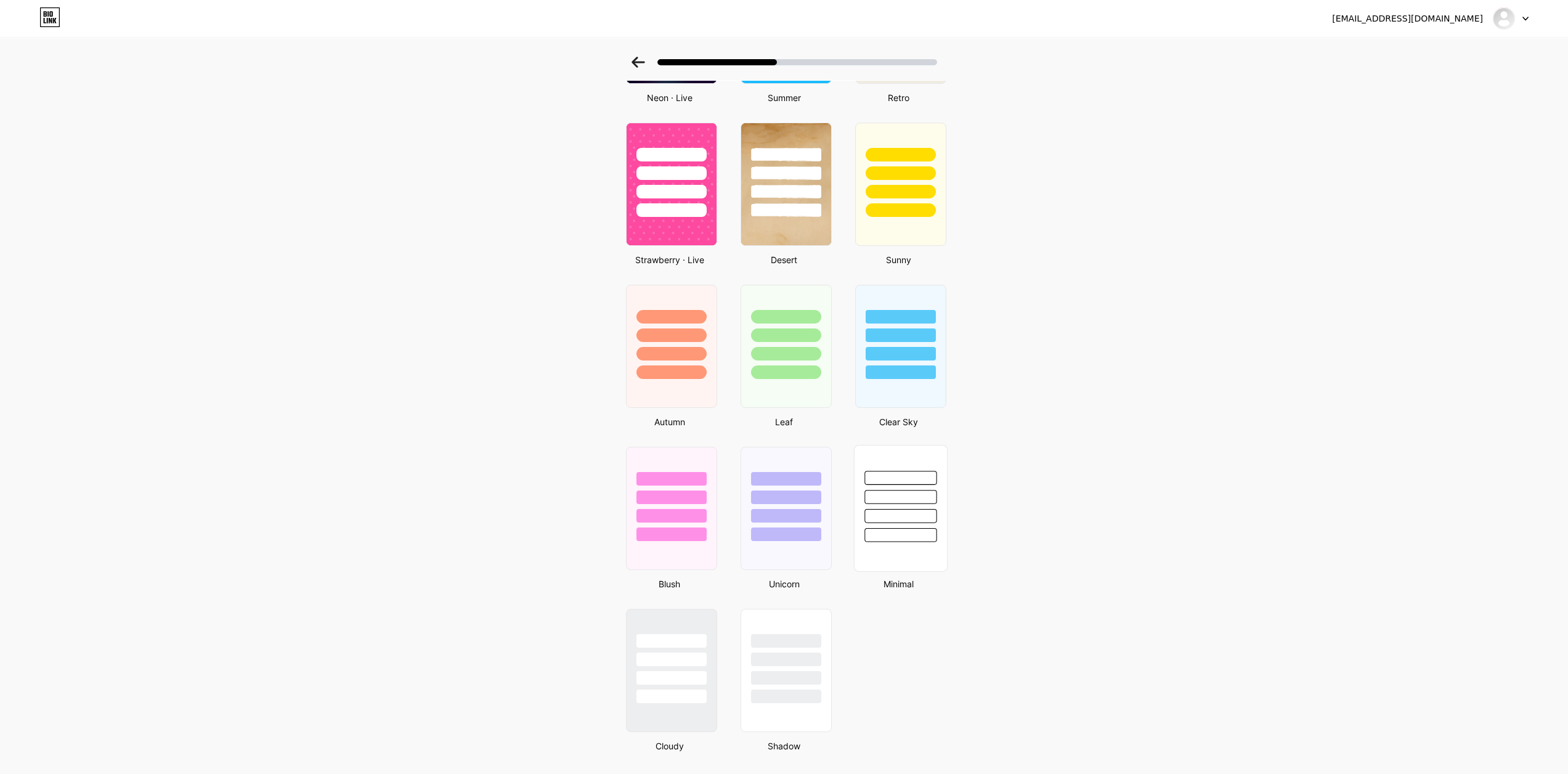
scroll to position [693, 0]
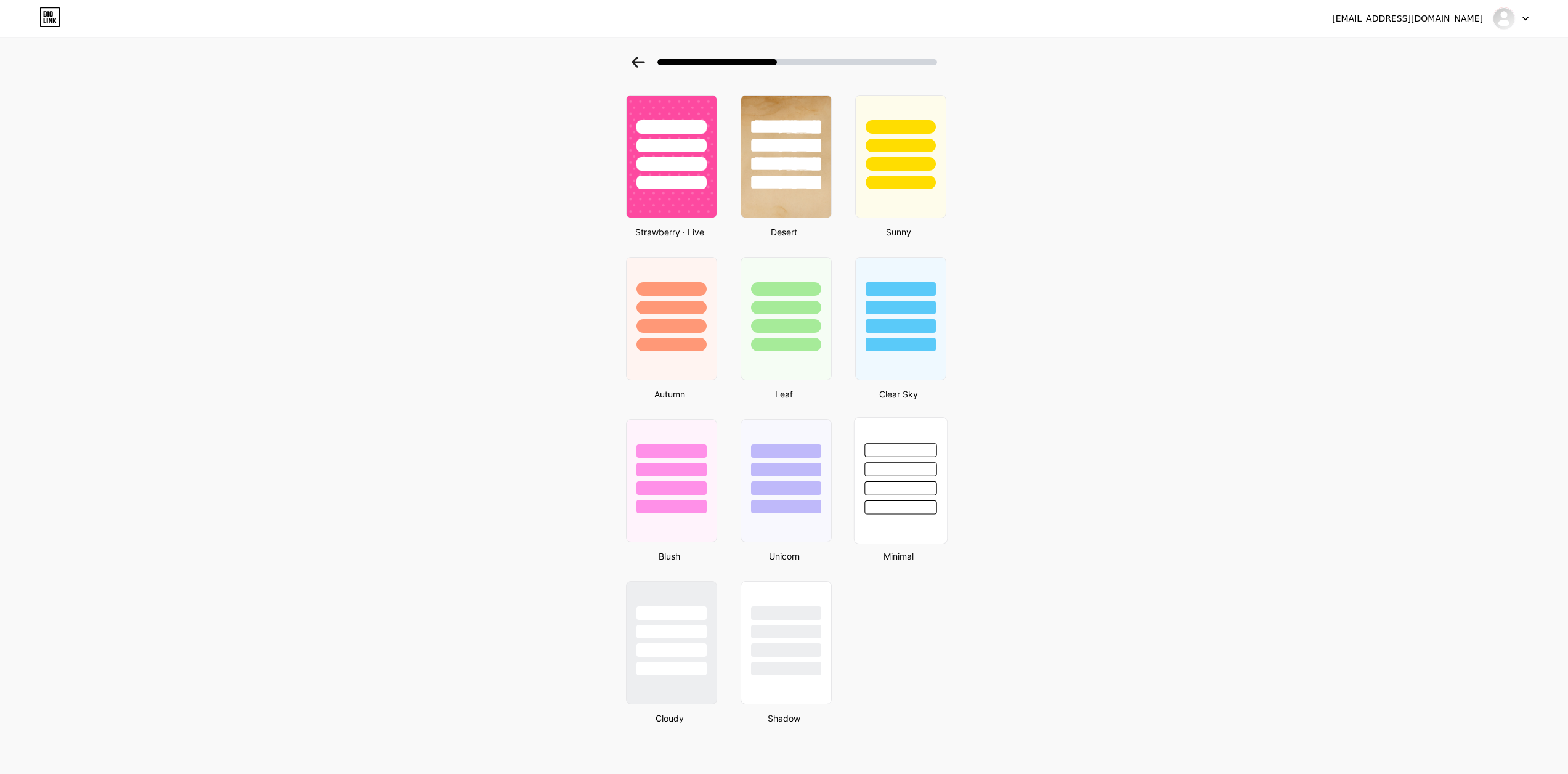
click at [936, 512] on div at bounding box center [900, 507] width 72 height 14
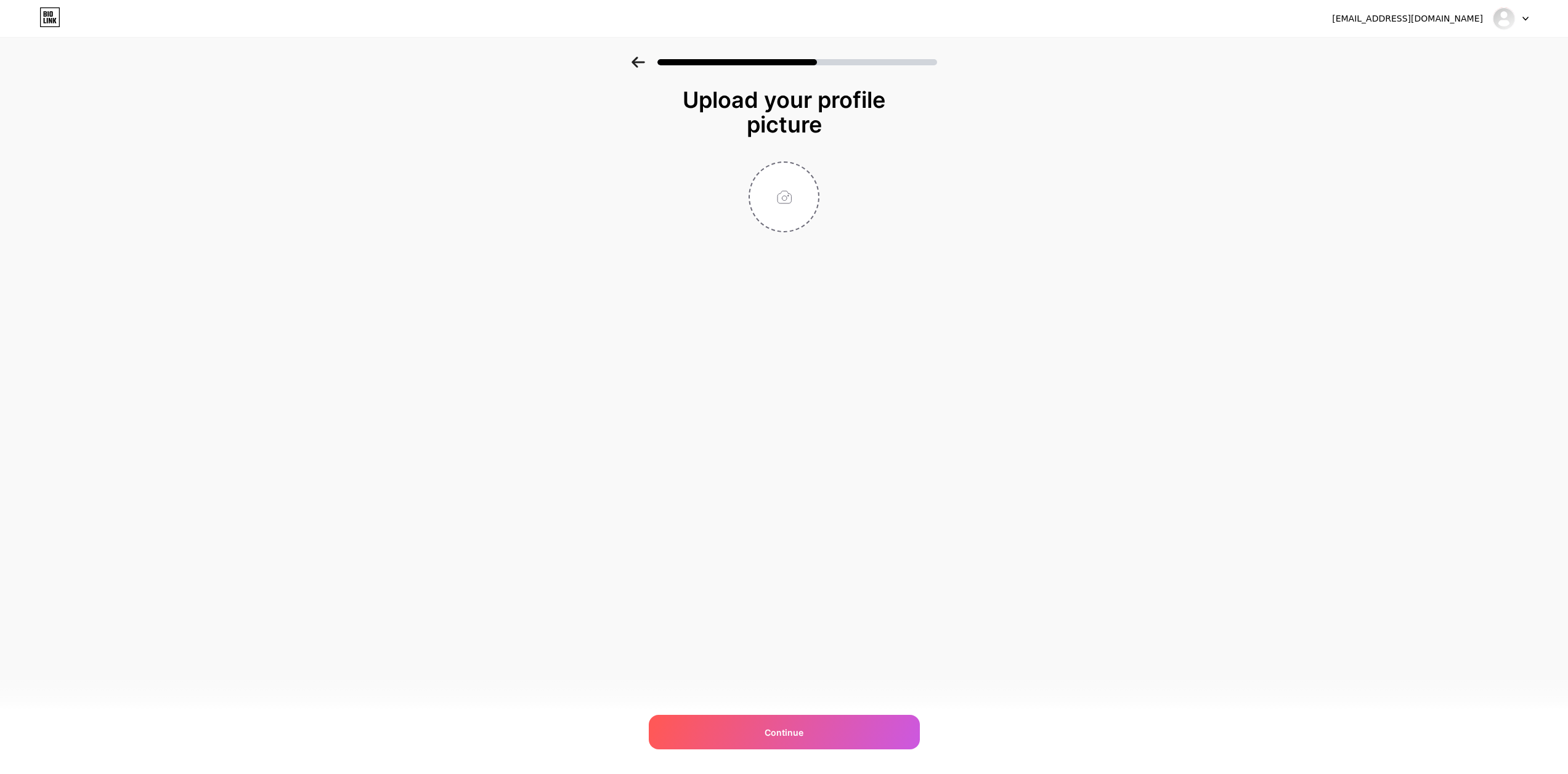
scroll to position [0, 0]
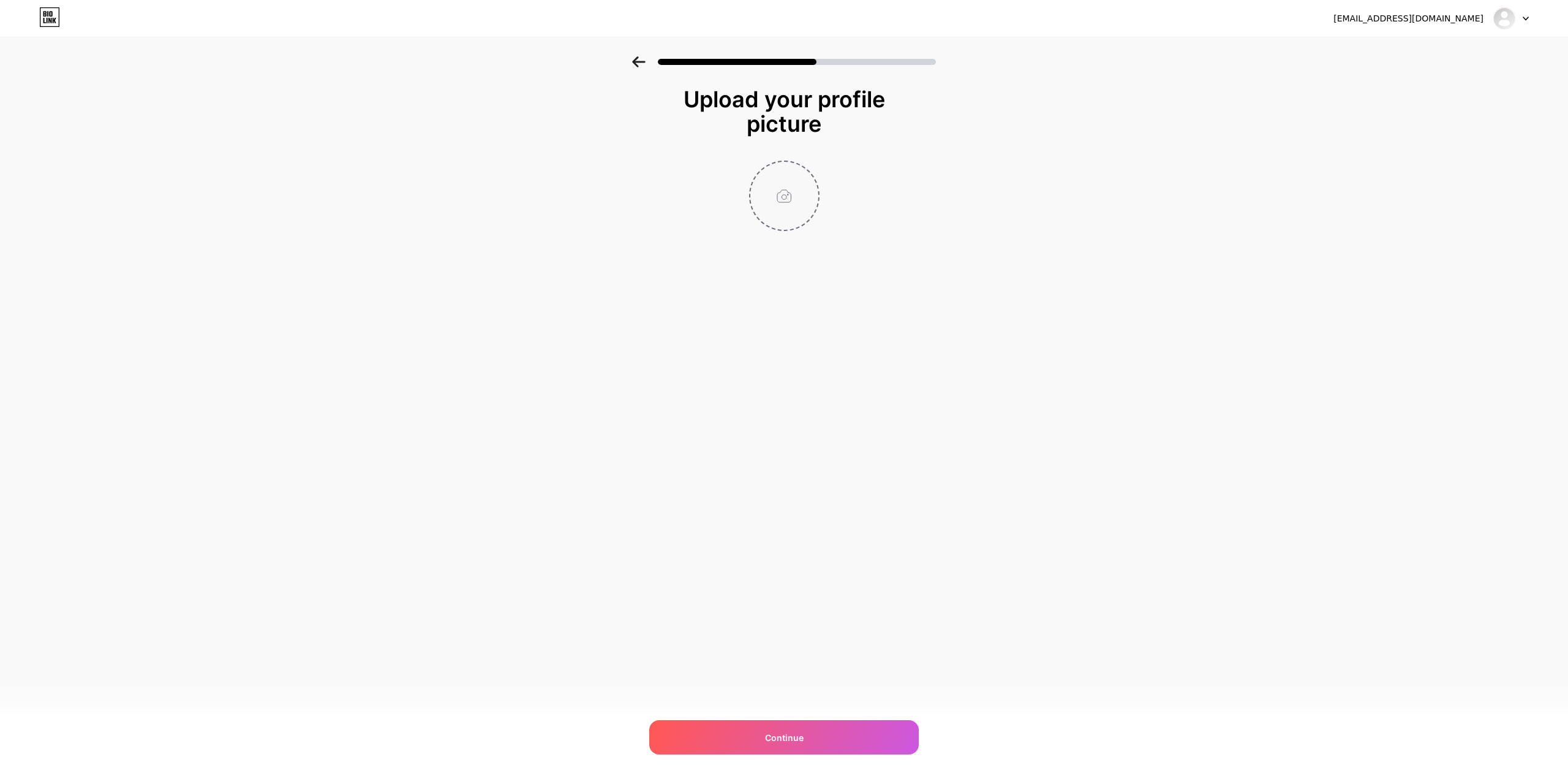
click at [782, 206] on input "file" at bounding box center [784, 196] width 68 height 68
type input "C:\fakepath\SF_EightSleep_2-scaled.jpg"
click at [802, 732] on span "Continue" at bounding box center [784, 738] width 39 height 13
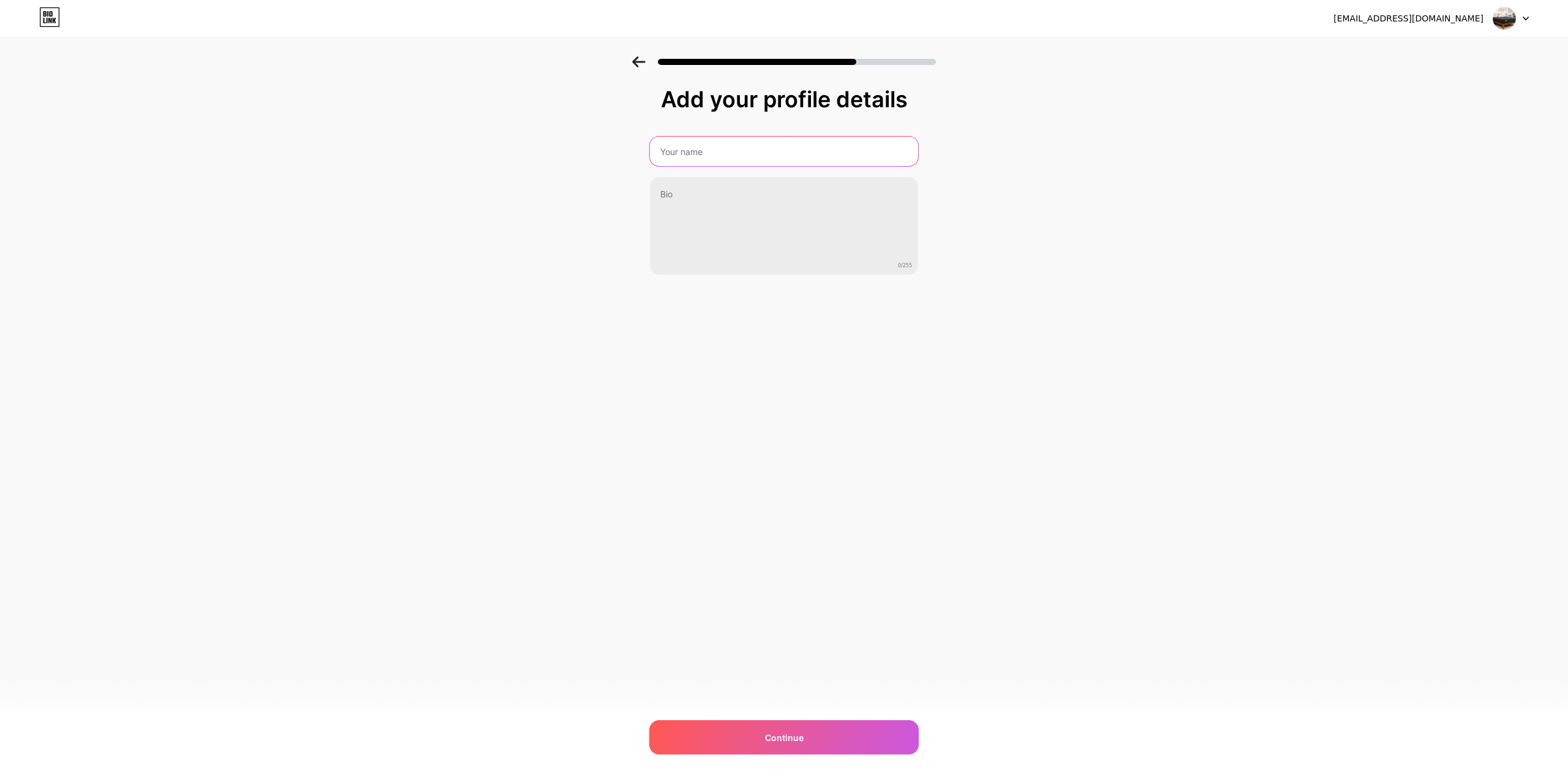
click at [782, 148] on input "text" at bounding box center [784, 151] width 268 height 30
paste input "eight sleep"
click at [663, 148] on input "eight sleep" at bounding box center [784, 151] width 271 height 30
click at [684, 154] on input "Eight sleep" at bounding box center [784, 151] width 271 height 30
type input "Eight Sleep"
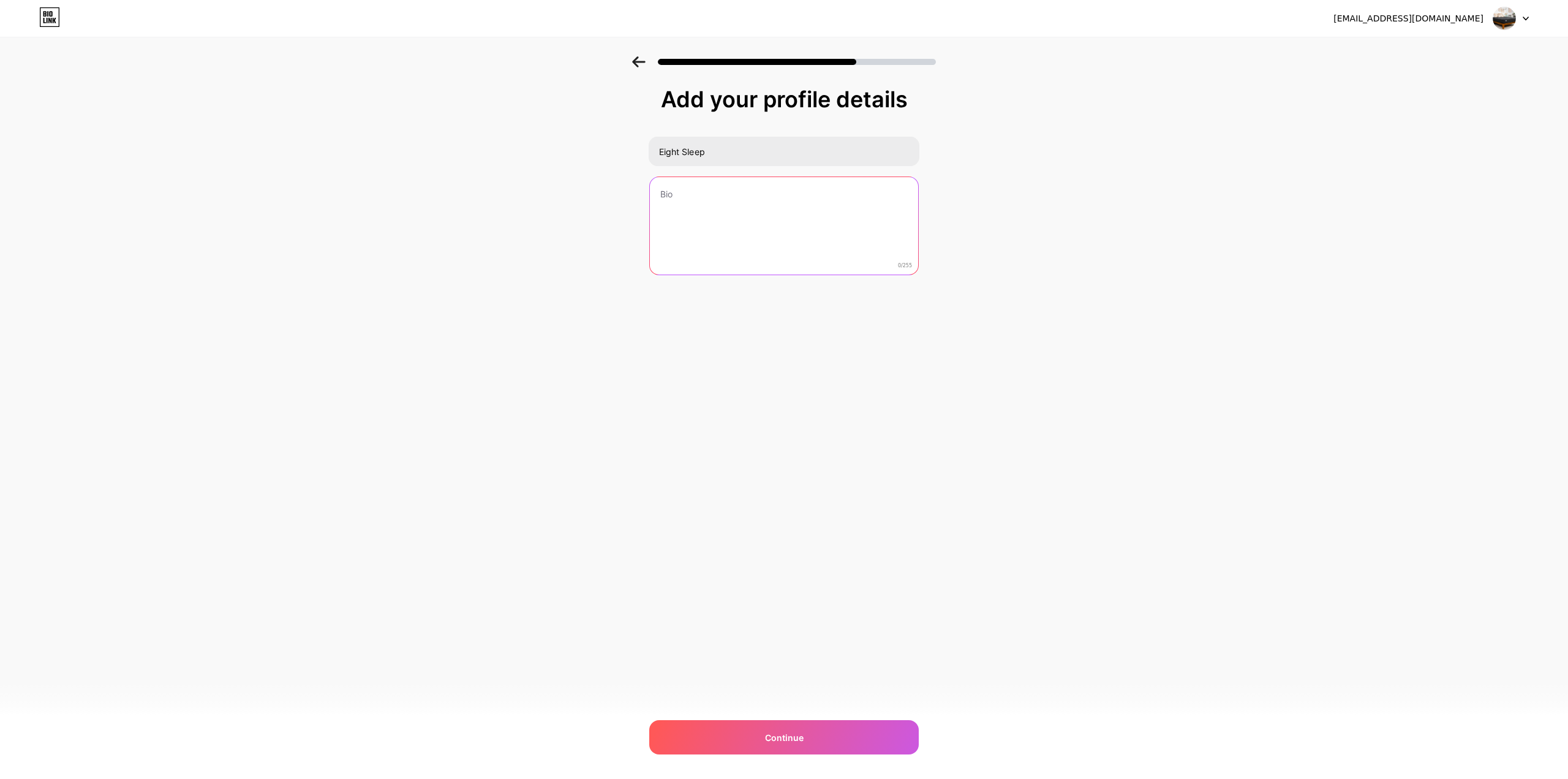
click at [734, 196] on textarea at bounding box center [784, 226] width 268 height 98
click at [765, 219] on textarea at bounding box center [784, 226] width 271 height 100
paste textarea "Completely immersive heating and cooling comfort that ranges from 55° to 110°F,…"
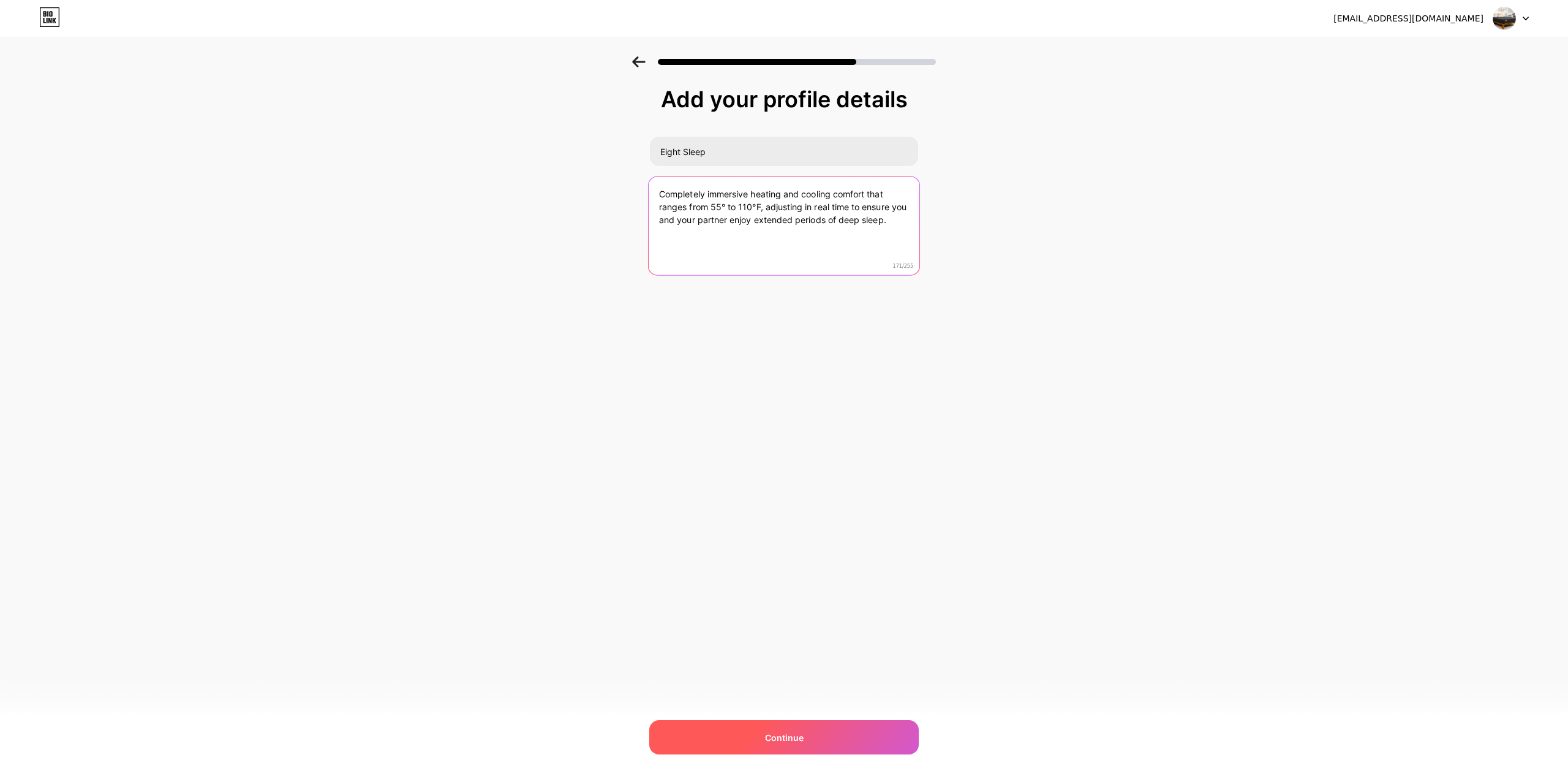
type textarea "Completely immersive heating and cooling comfort that ranges from 55° to 110°F,…"
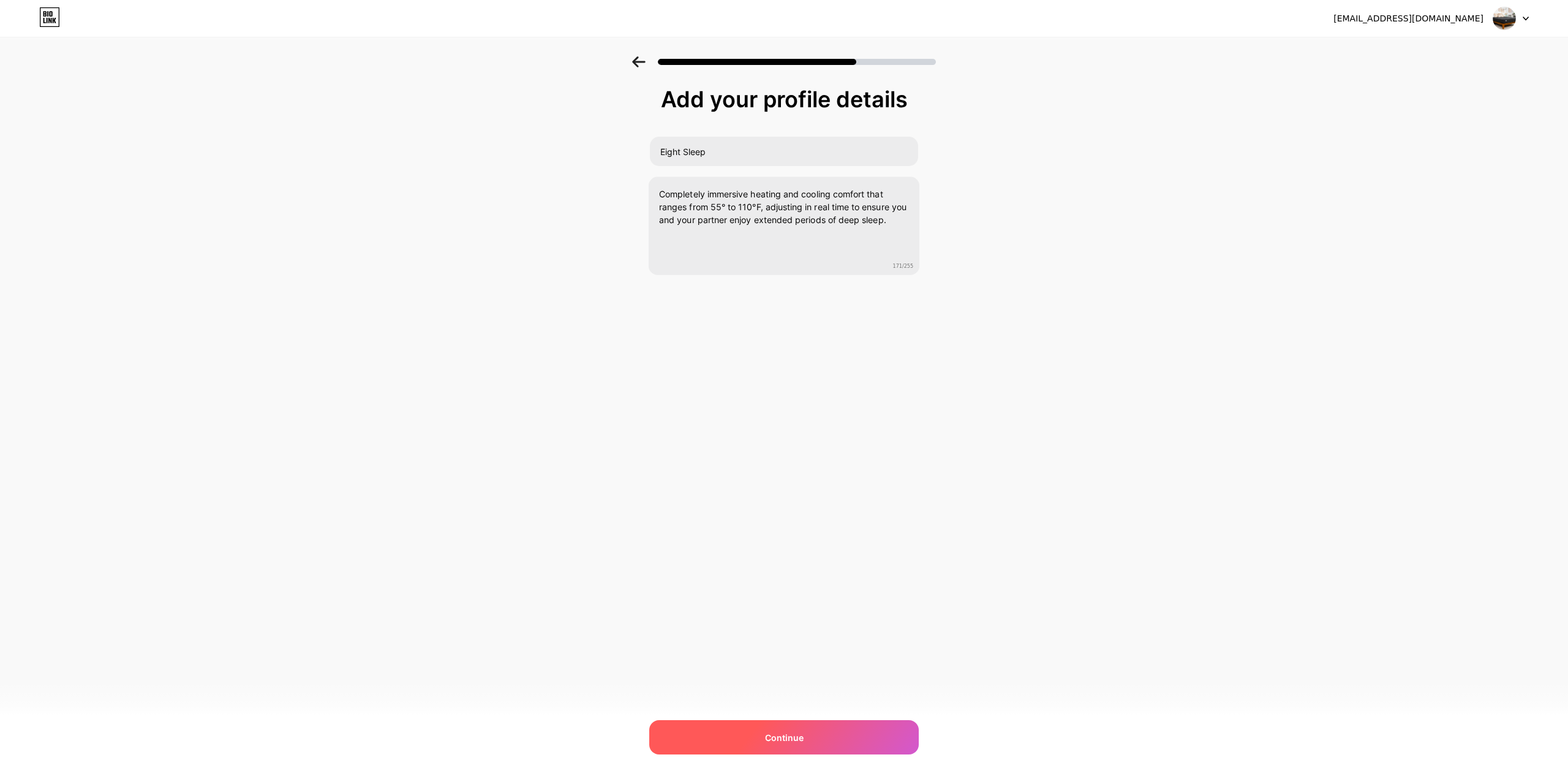
click at [813, 727] on div "Continue" at bounding box center [784, 738] width 269 height 35
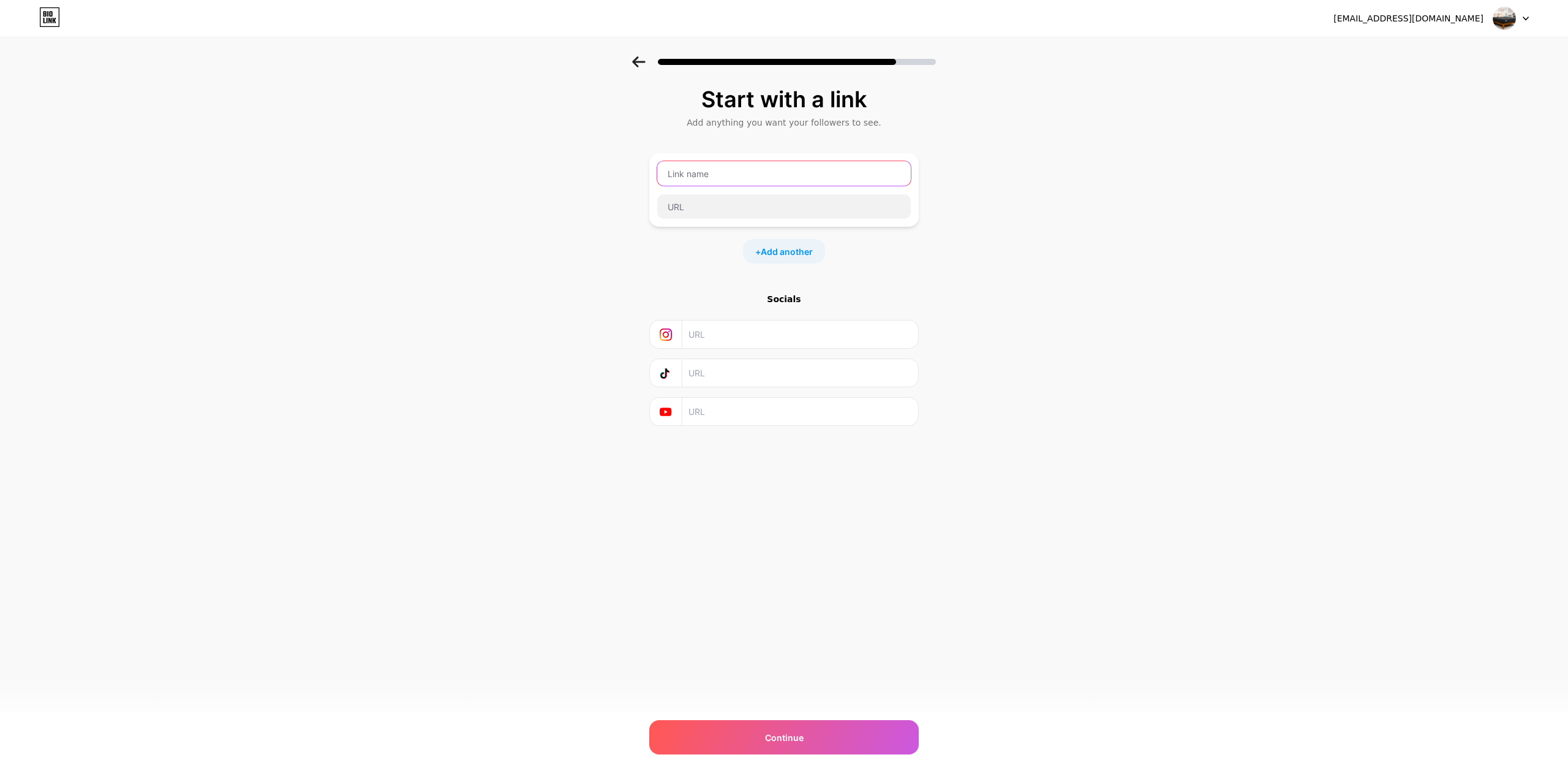
click at [735, 176] on input "text" at bounding box center [784, 173] width 253 height 25
paste input "eight sleep"
type input "eight sleep"
click at [807, 205] on input "text" at bounding box center [784, 207] width 253 height 25
paste input "https://deannewstrending.blogspot.com/"
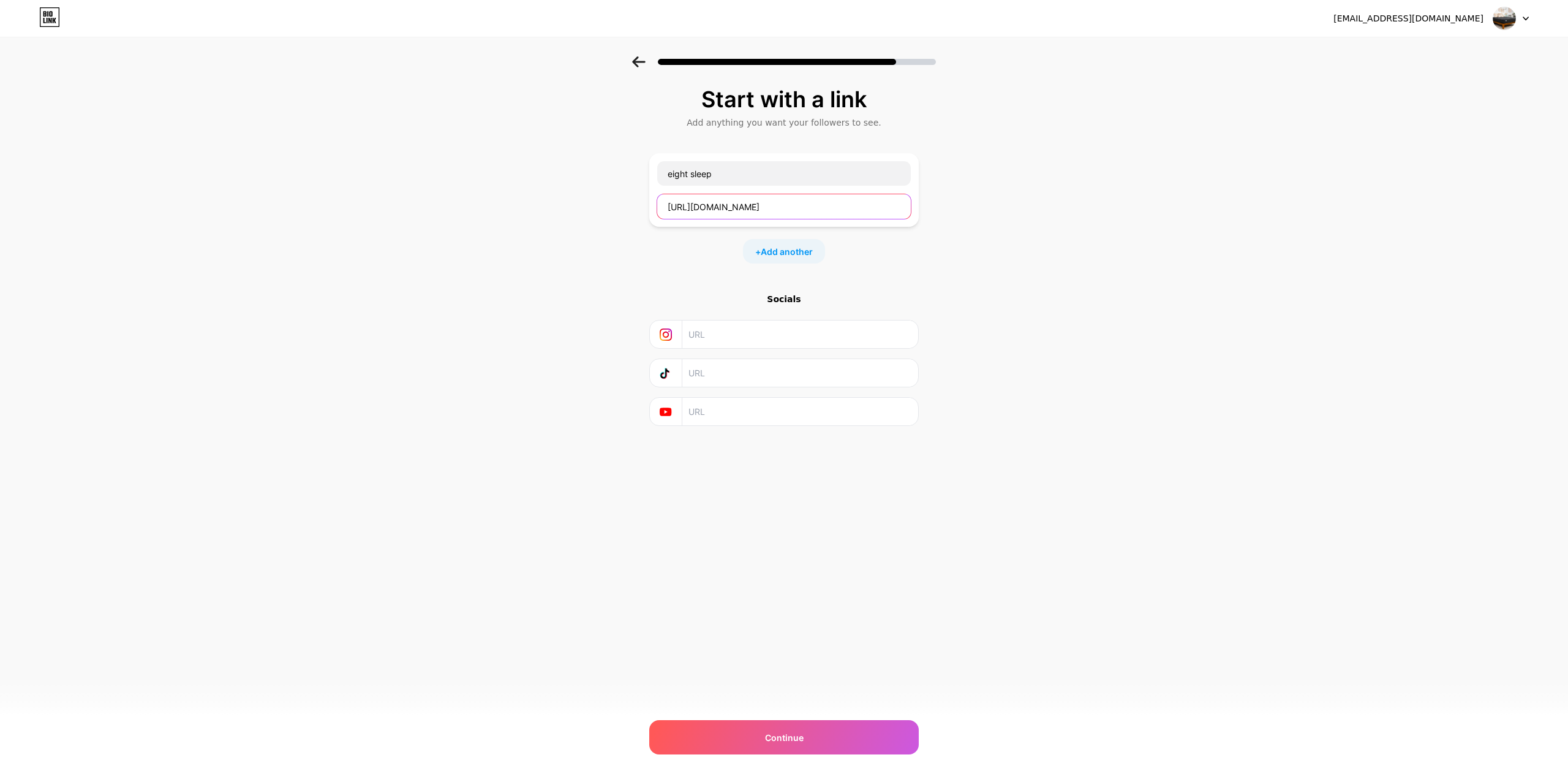
type input "https://deannewstrending.blogspot.com/"
click at [1026, 267] on div "Start with a link Add anything you want your followers to see. eight sleep http…" at bounding box center [784, 271] width 1568 height 430
click at [784, 252] on span "Add another" at bounding box center [786, 252] width 52 height 13
click at [716, 287] on input "text" at bounding box center [784, 292] width 253 height 25
paste input "https://deannewstrending.blogspot.com/"
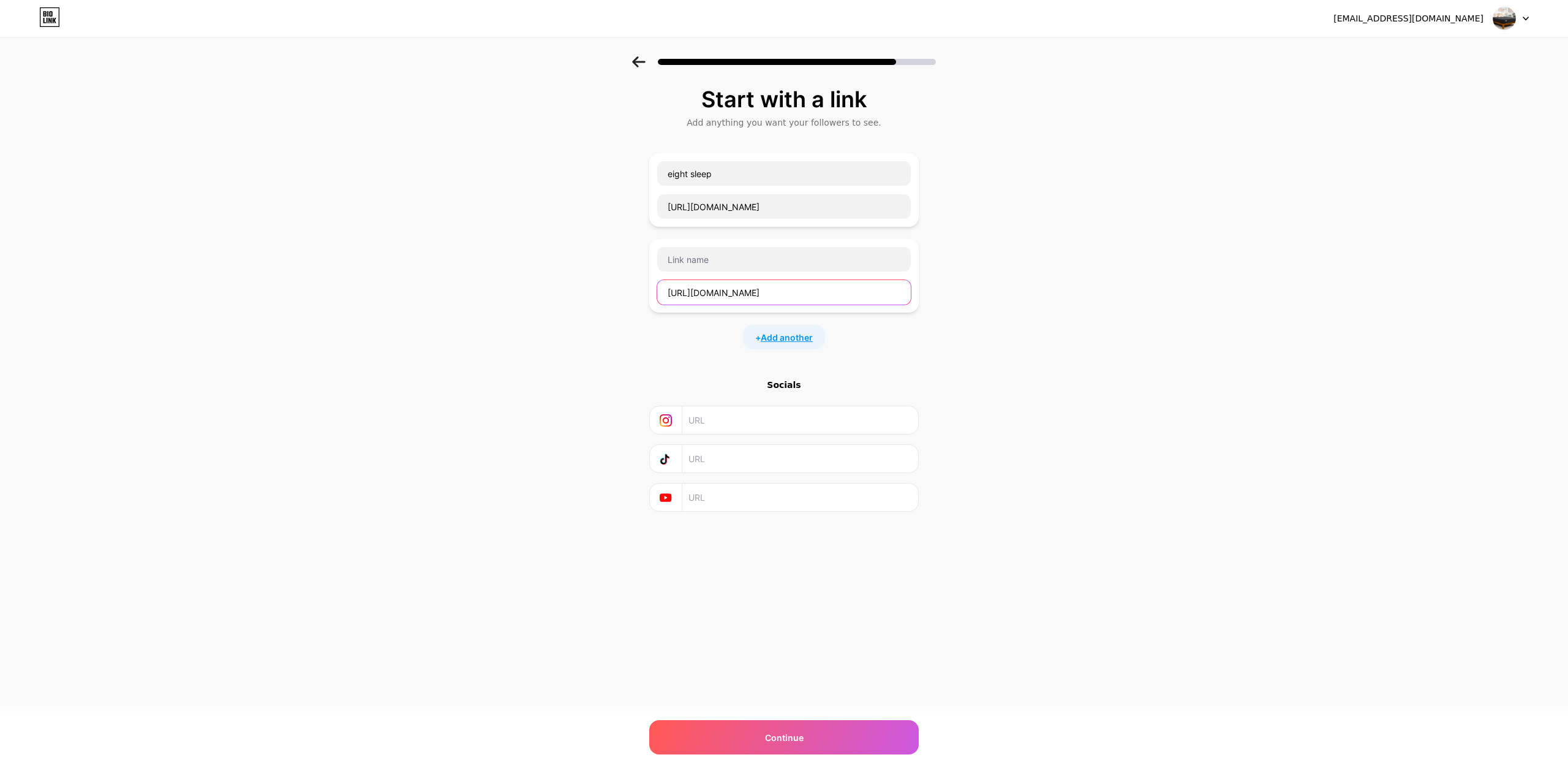
type input "https://deannewstrending.blogspot.com/"
click at [809, 336] on span "Add another" at bounding box center [786, 338] width 52 height 13
click at [718, 381] on input "text" at bounding box center [784, 378] width 253 height 25
paste input "https://deannewstrending.blogspot.com/"
type input "https://deannewstrending.blogspot.com/"
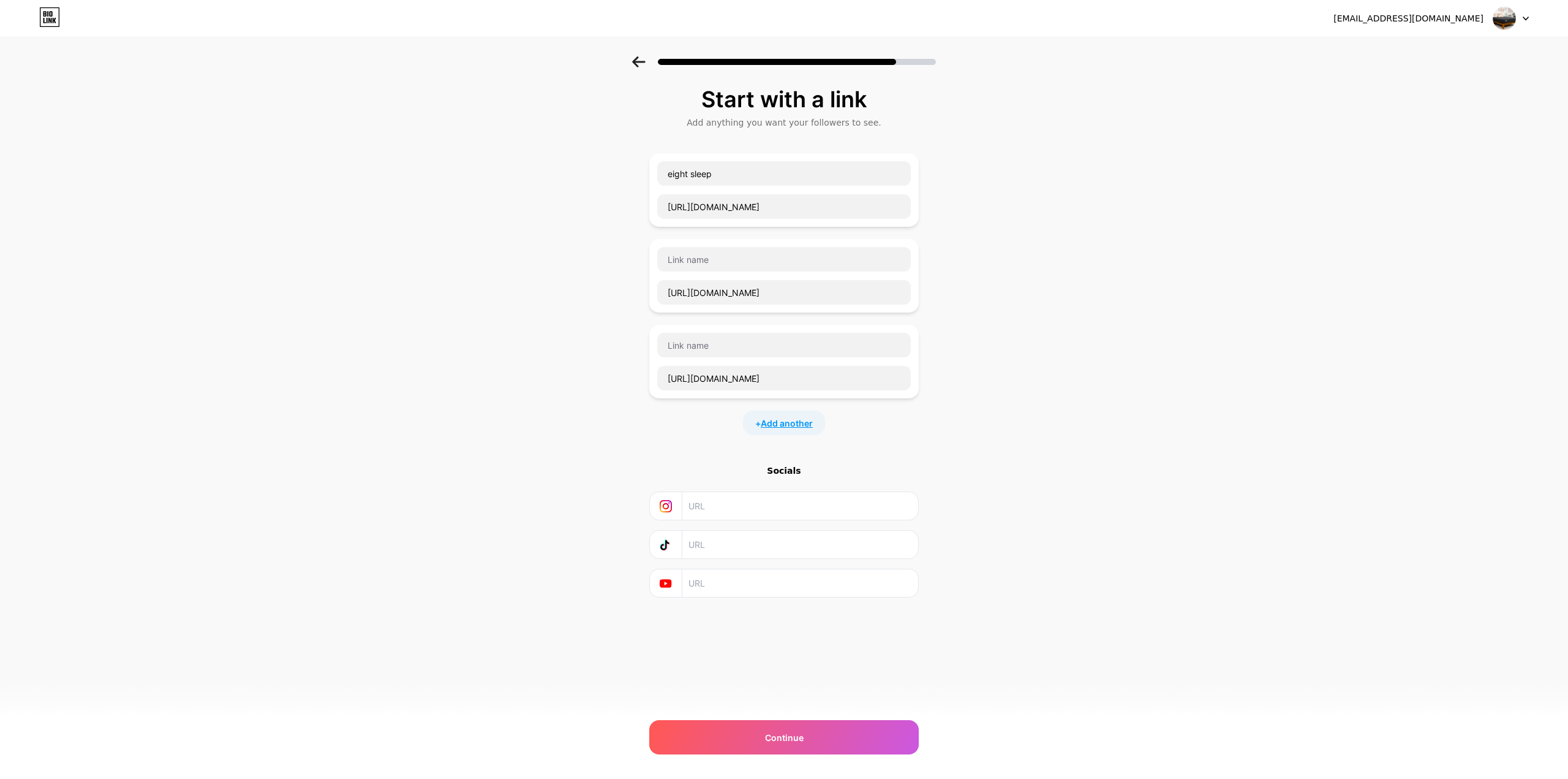
click at [771, 416] on div "+ Add another" at bounding box center [784, 423] width 82 height 25
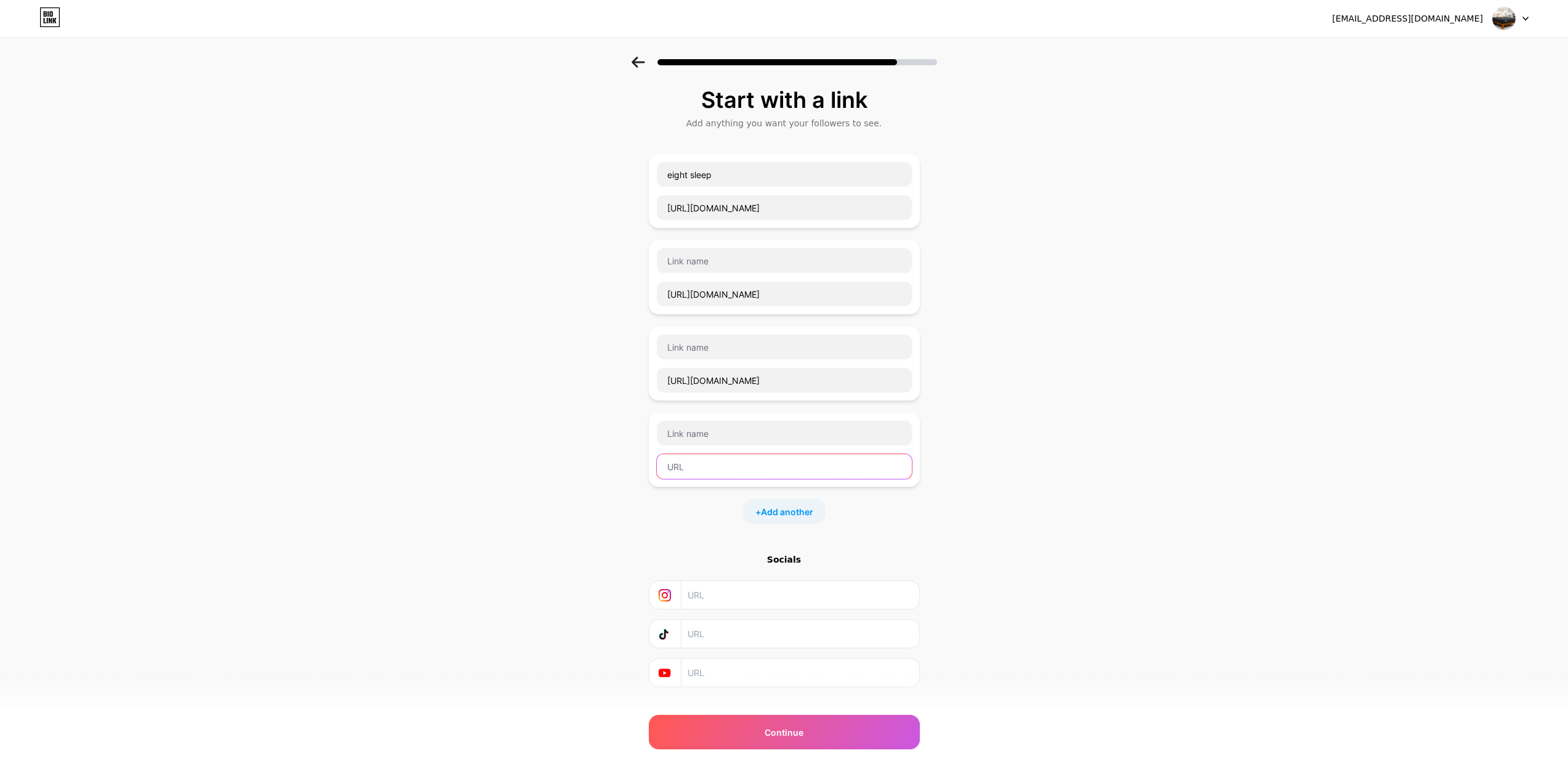
click at [747, 466] on input "text" at bounding box center [784, 467] width 255 height 25
paste input "https://deannewstrending.blogspot.com/"
type input "https://deannewstrending.blogspot.com/"
click at [749, 253] on input "text" at bounding box center [784, 261] width 255 height 25
paste input "eight sleeping"
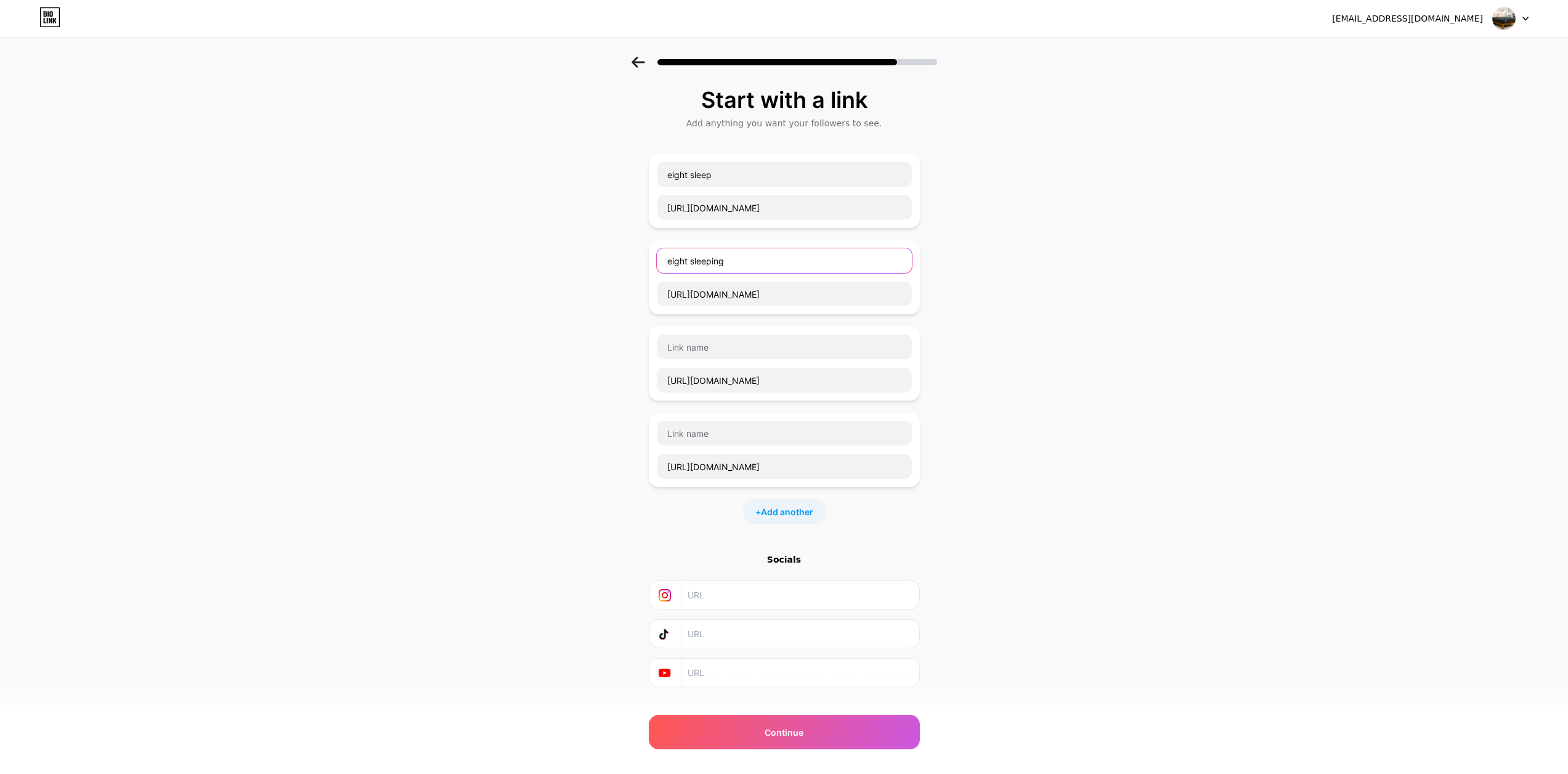
type input "eight sleeping"
click at [694, 337] on input "text" at bounding box center [784, 347] width 255 height 25
paste input "eight sleep mattress"
type input "eight sleep mattress"
click at [731, 434] on input "text" at bounding box center [784, 434] width 255 height 25
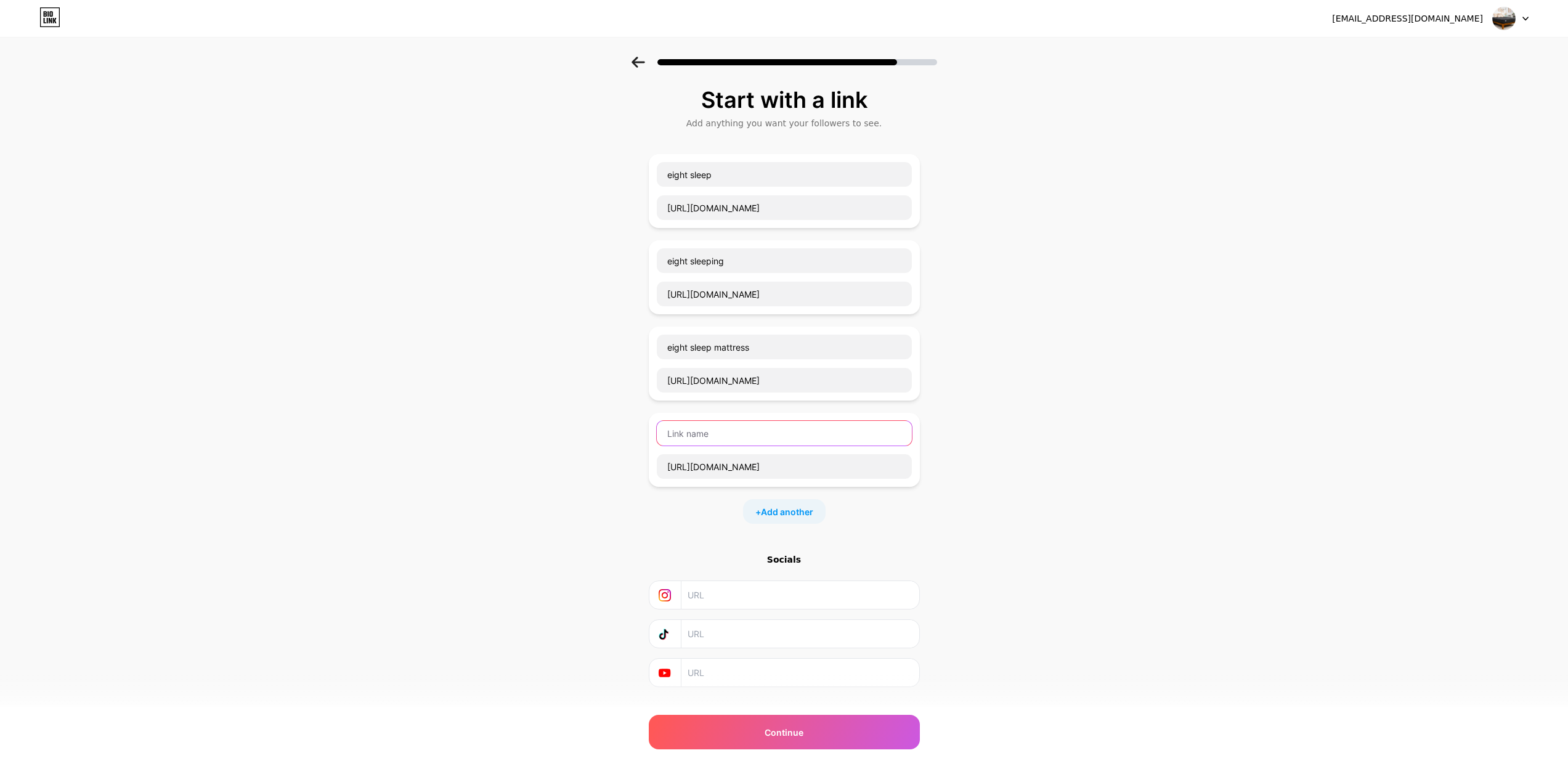
paste input "eight sleep pod"
type input "eight sleep pod"
click at [928, 522] on div "Start with a link Add anything you want your followers to see. eight sleep http…" at bounding box center [784, 402] width 1568 height 692
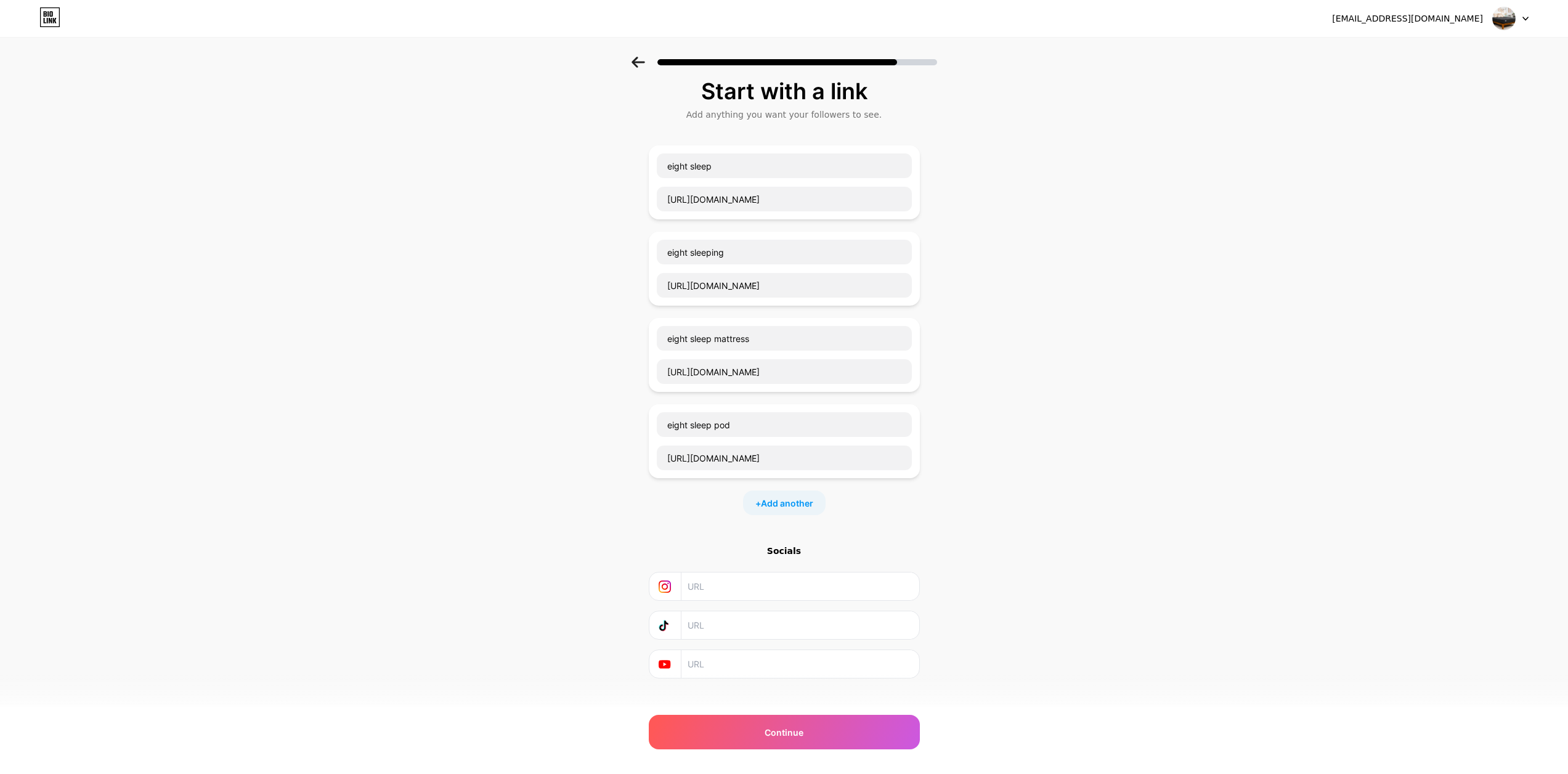
scroll to position [24, 0]
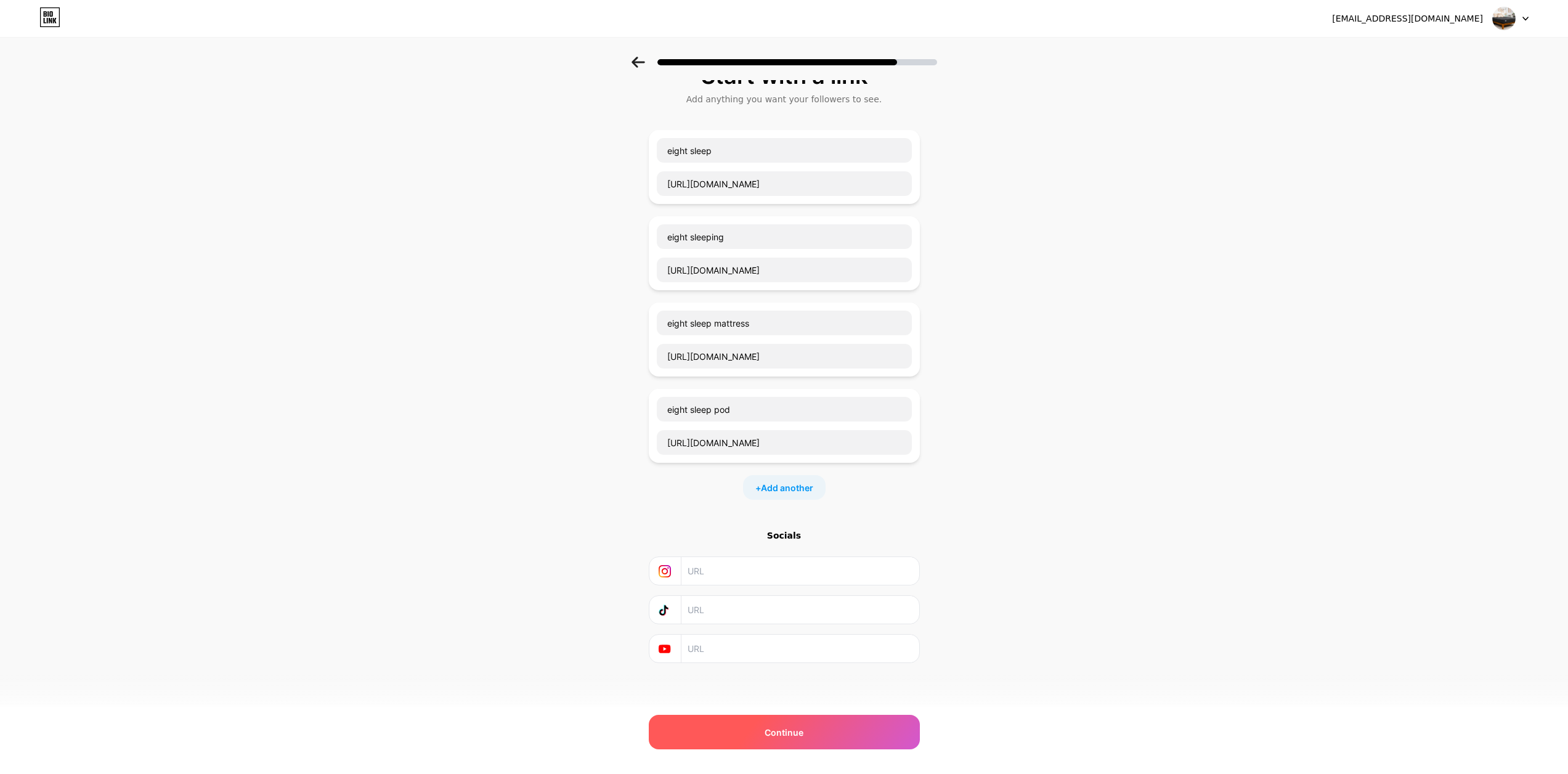
click at [811, 729] on div "Continue" at bounding box center [784, 732] width 271 height 35
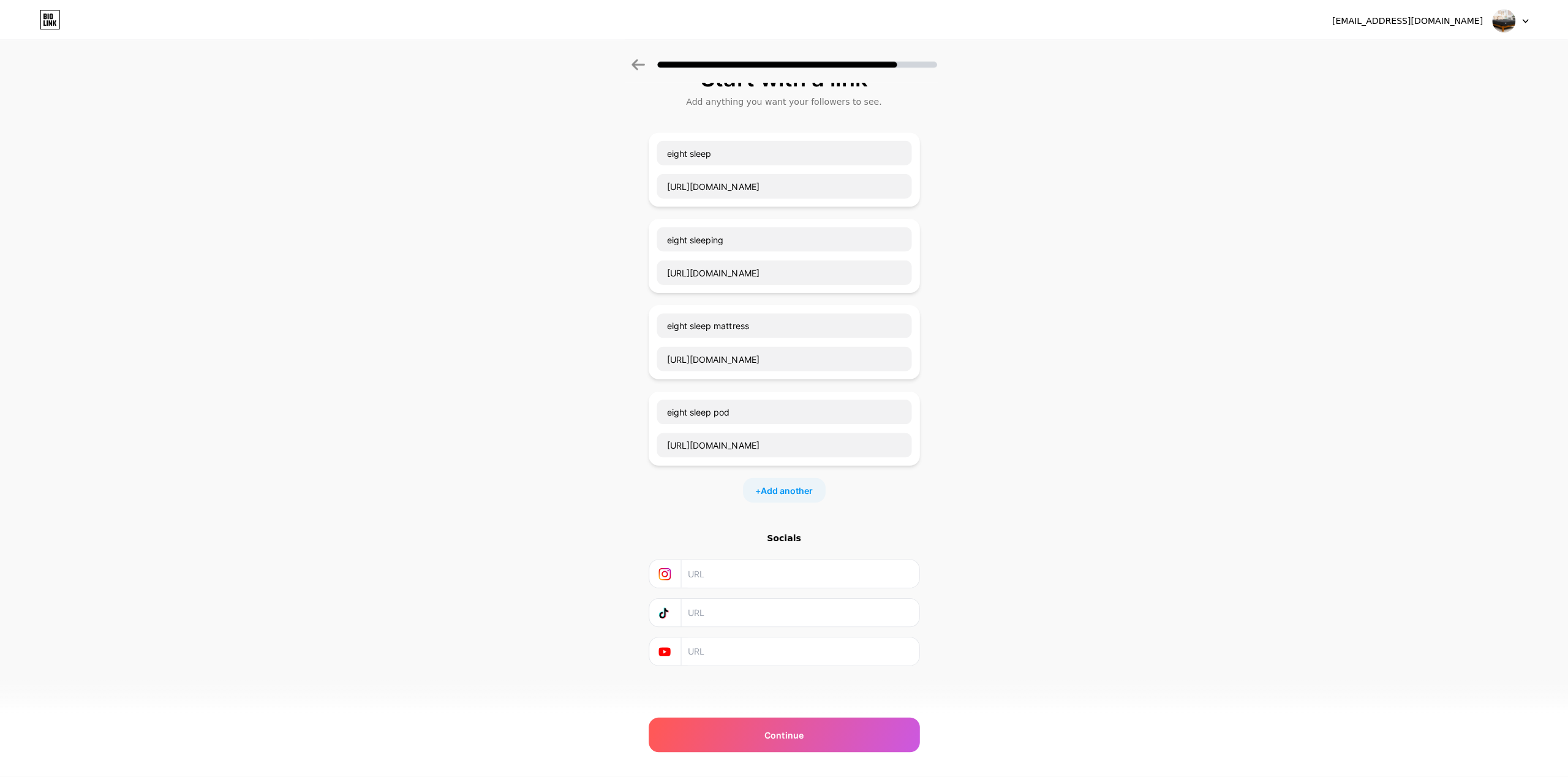
scroll to position [0, 0]
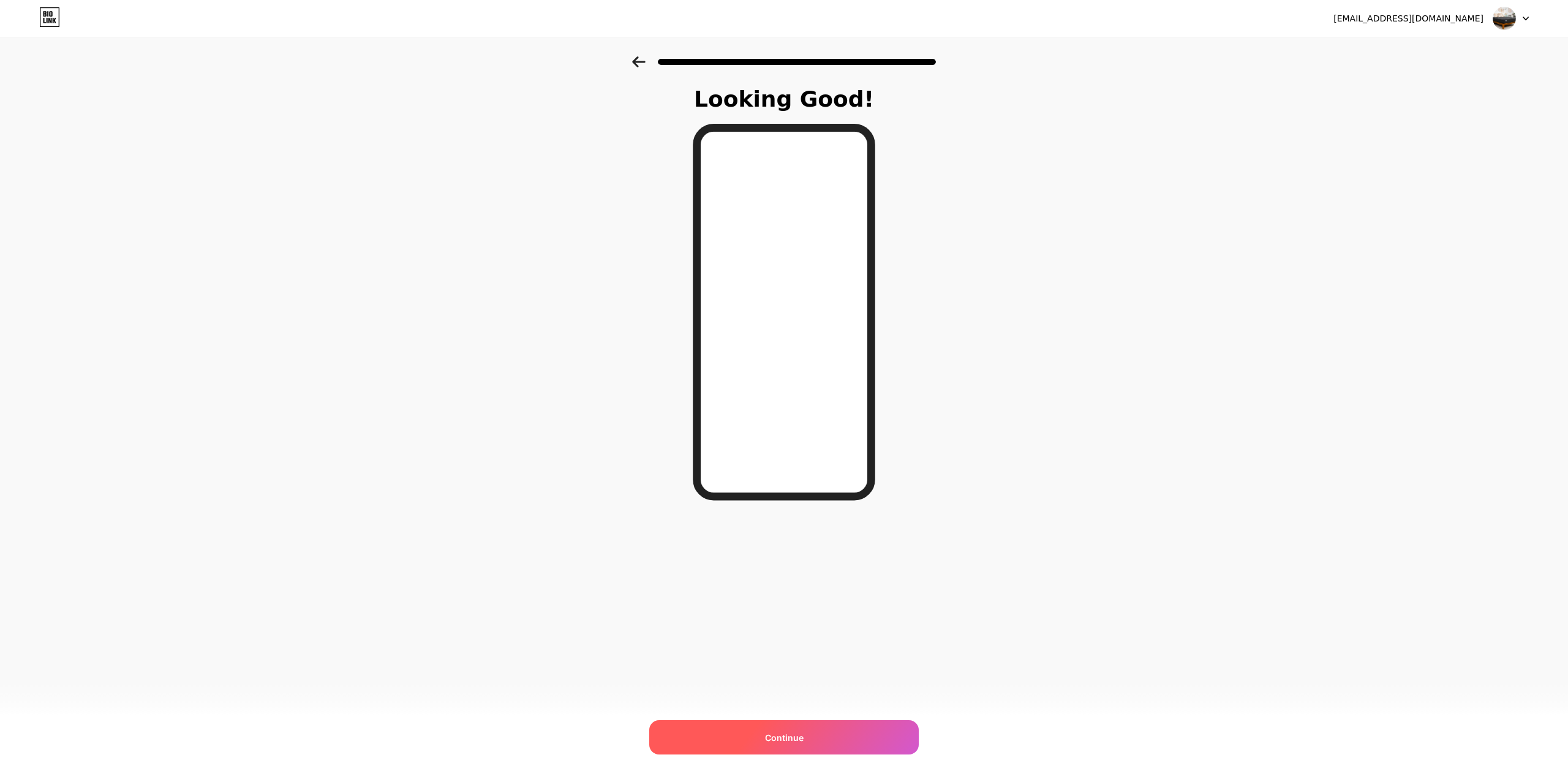
click at [822, 727] on div "Continue" at bounding box center [784, 738] width 269 height 35
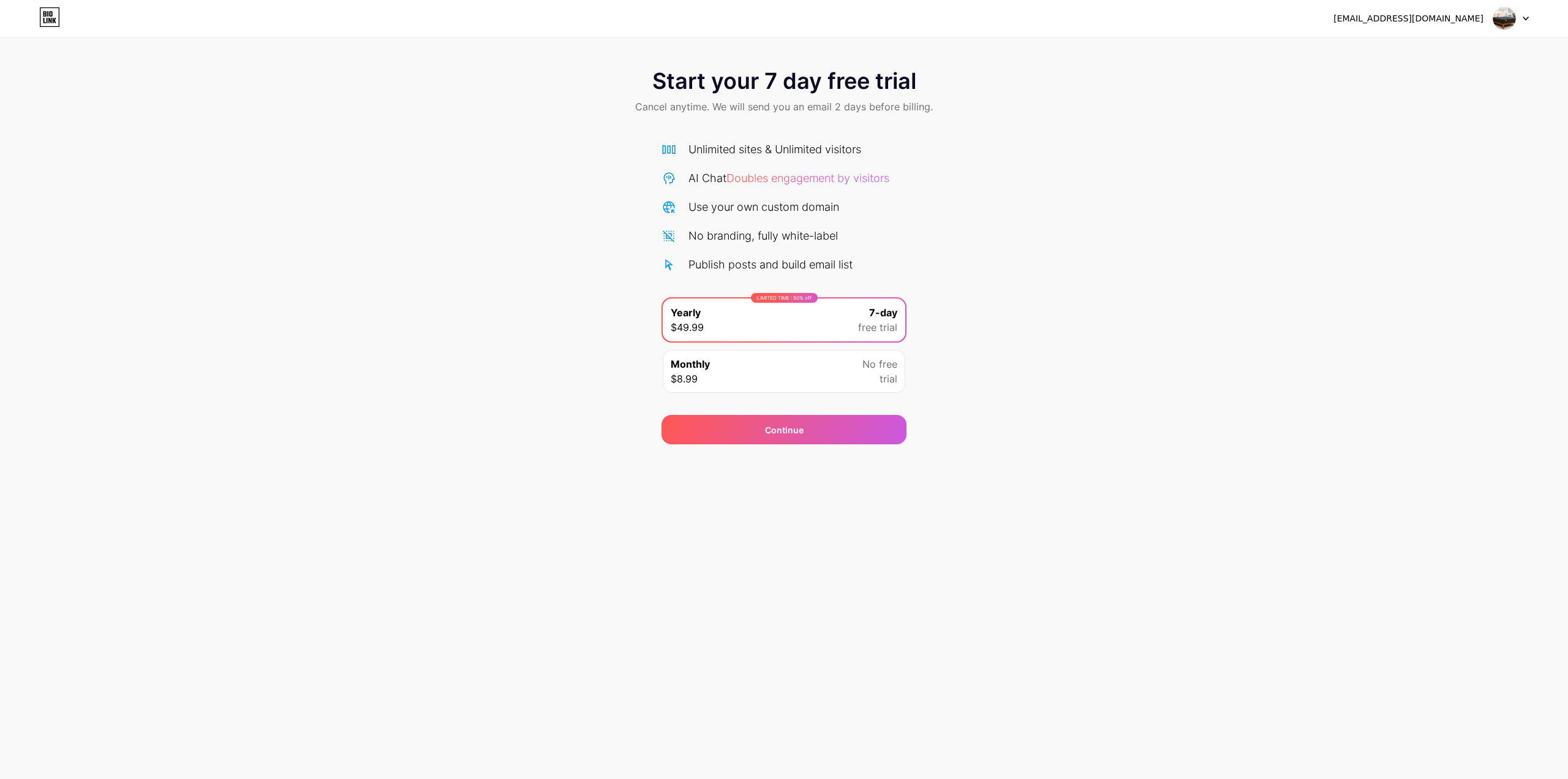
click at [801, 373] on div "Monthly $8.99 No free trial" at bounding box center [784, 372] width 243 height 43
click at [809, 328] on div "LIMITED TIME : 50% off Yearly $49.99 7-day free trial" at bounding box center [784, 320] width 243 height 43
click at [1509, 16] on img at bounding box center [1504, 18] width 23 height 23
click at [1303, 180] on div "Start your 7 day free trial Cancel anytime. We will send you an email 2 days be…" at bounding box center [784, 250] width 1568 height 388
click at [53, 18] on icon at bounding box center [54, 21] width 3 height 6
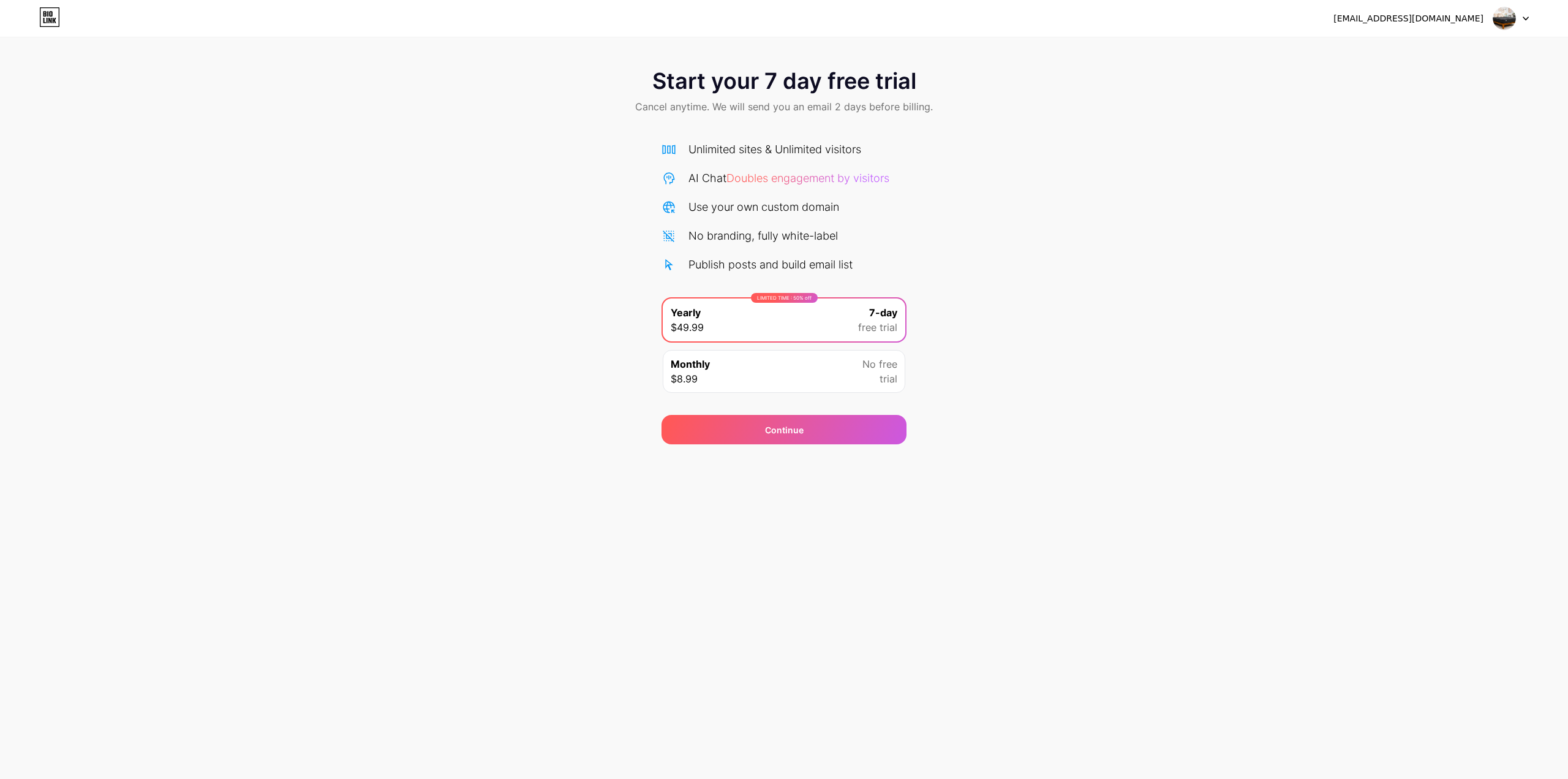
drag, startPoint x: 755, startPoint y: 376, endPoint x: 761, endPoint y: 391, distance: 16.2
click at [755, 375] on div "Monthly $8.99 No free trial" at bounding box center [784, 372] width 243 height 43
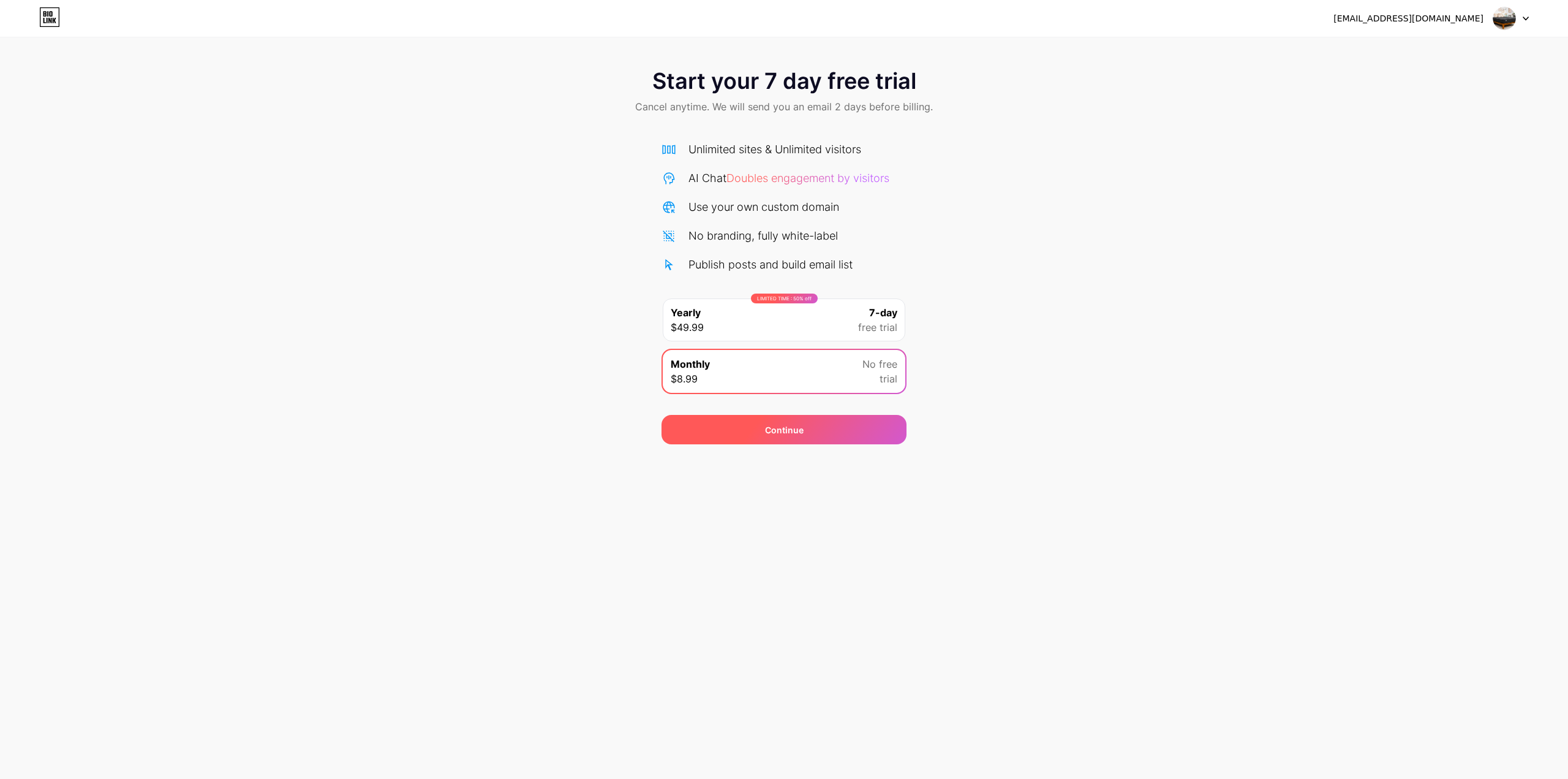
click at [770, 424] on div "Continue" at bounding box center [784, 430] width 39 height 13
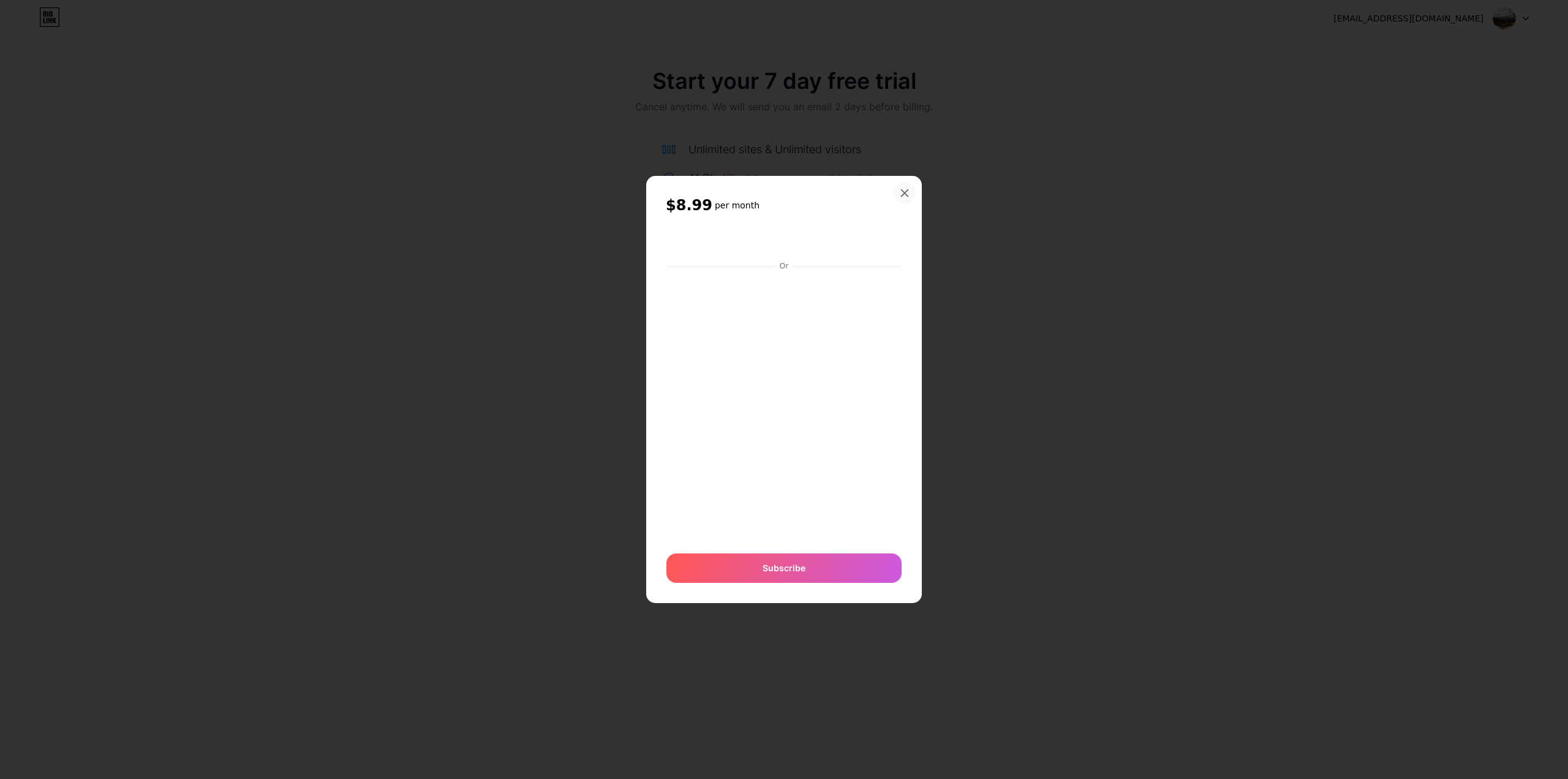
click at [904, 201] on div at bounding box center [904, 192] width 22 height 22
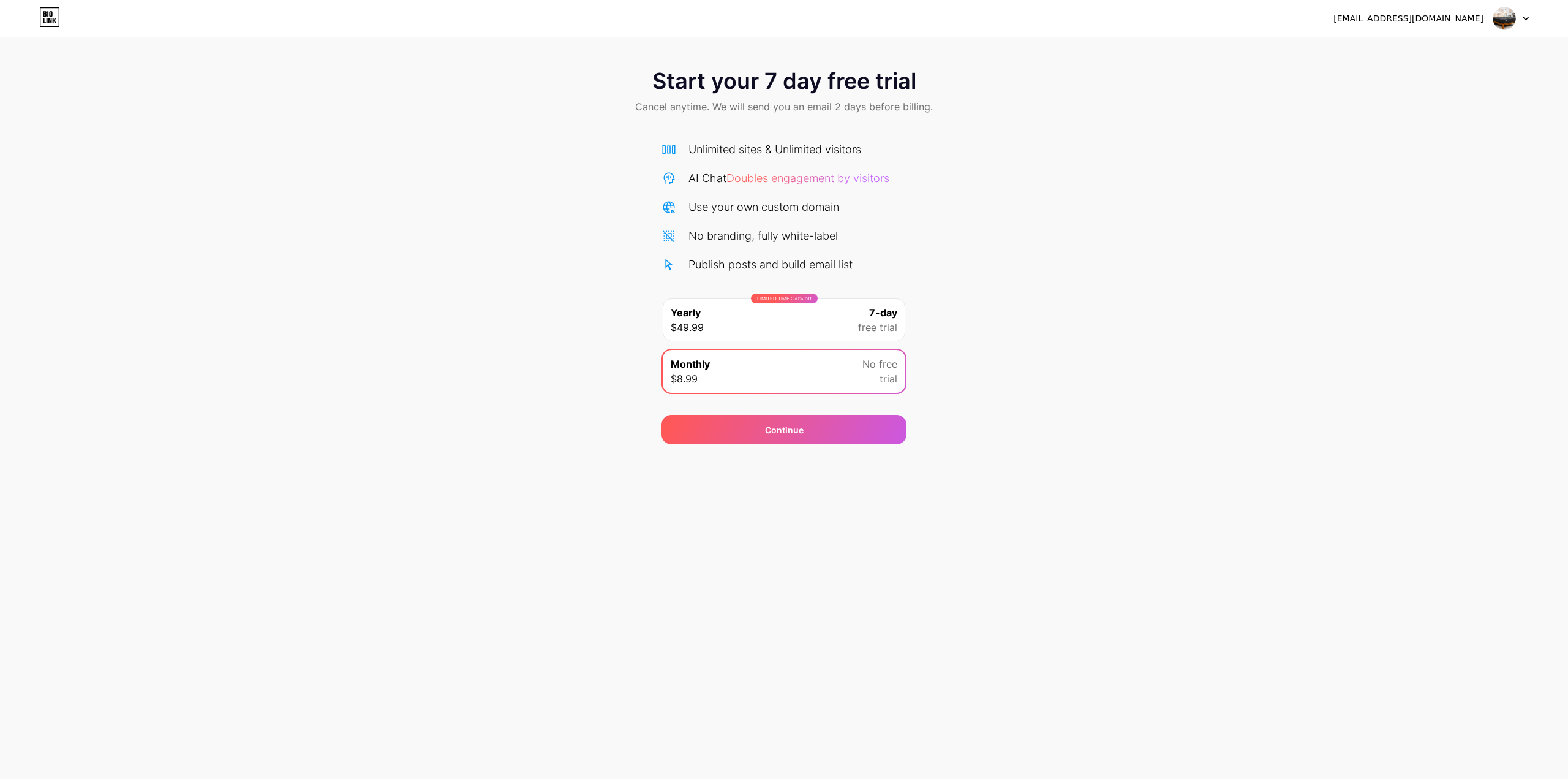
click at [813, 310] on div "LIMITED TIME : 50% off Yearly $49.99 7-day free trial" at bounding box center [784, 320] width 243 height 43
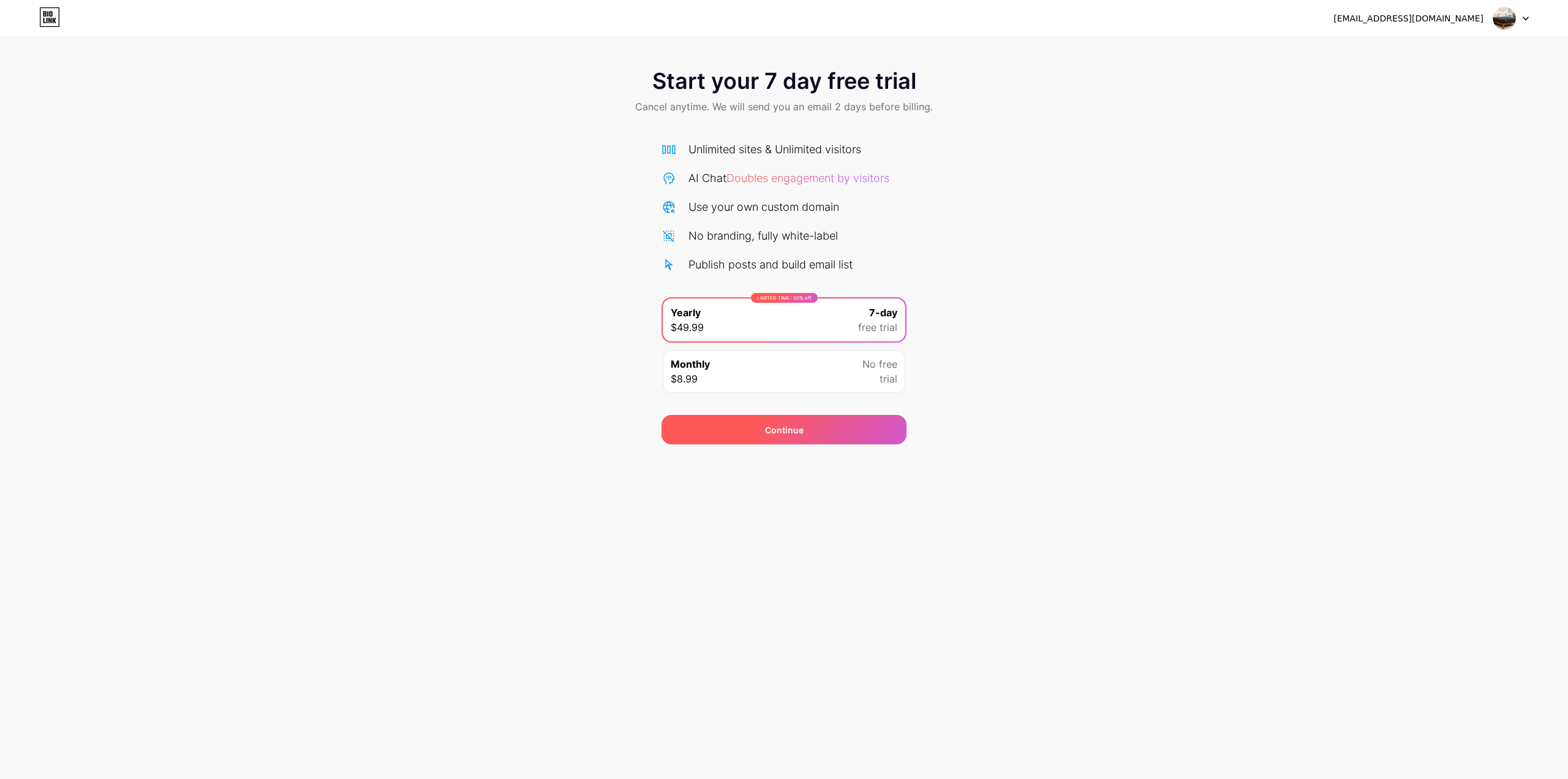
click at [812, 431] on div "Continue" at bounding box center [784, 430] width 245 height 30
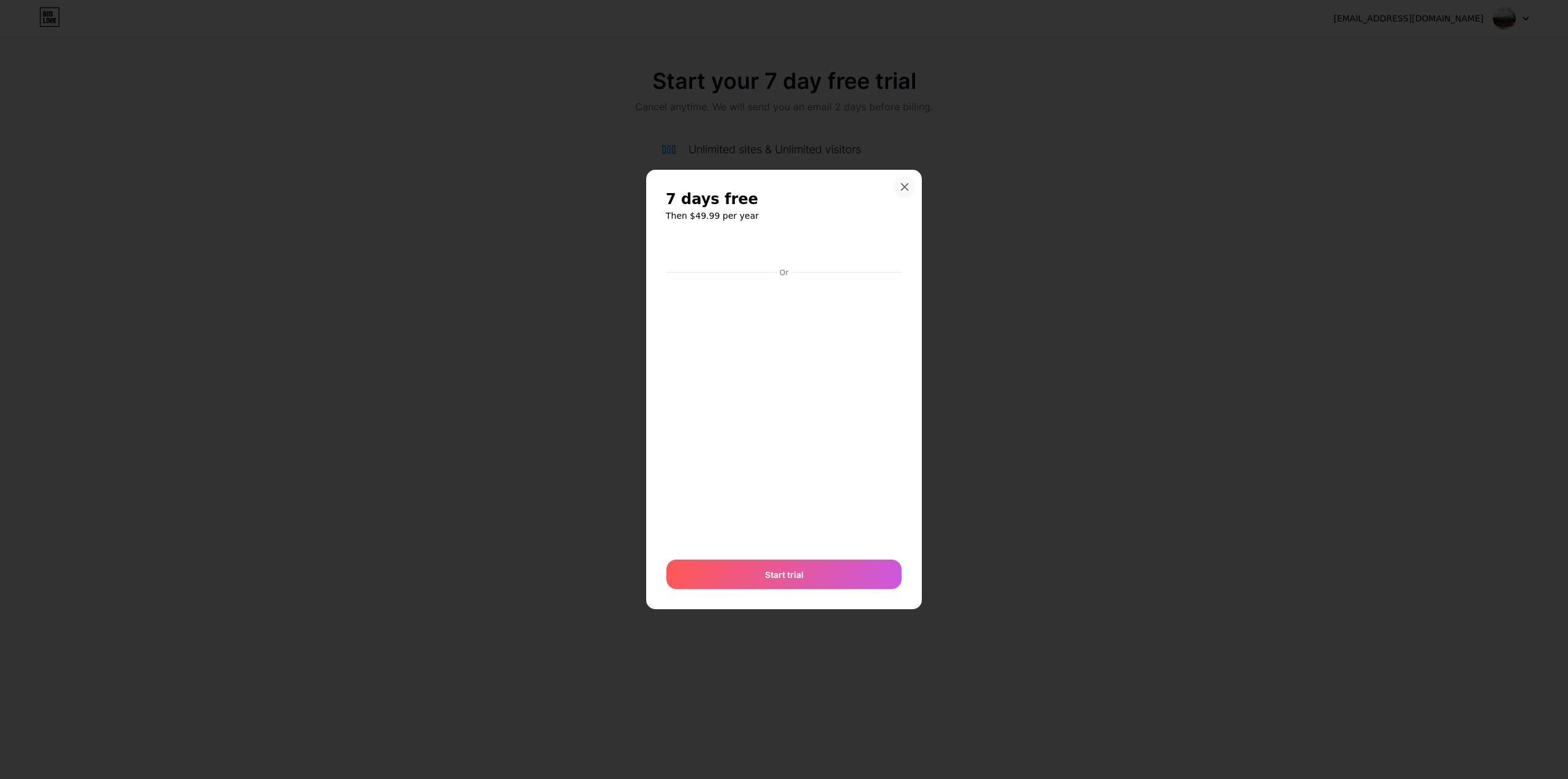
click at [899, 190] on div at bounding box center [904, 187] width 22 height 22
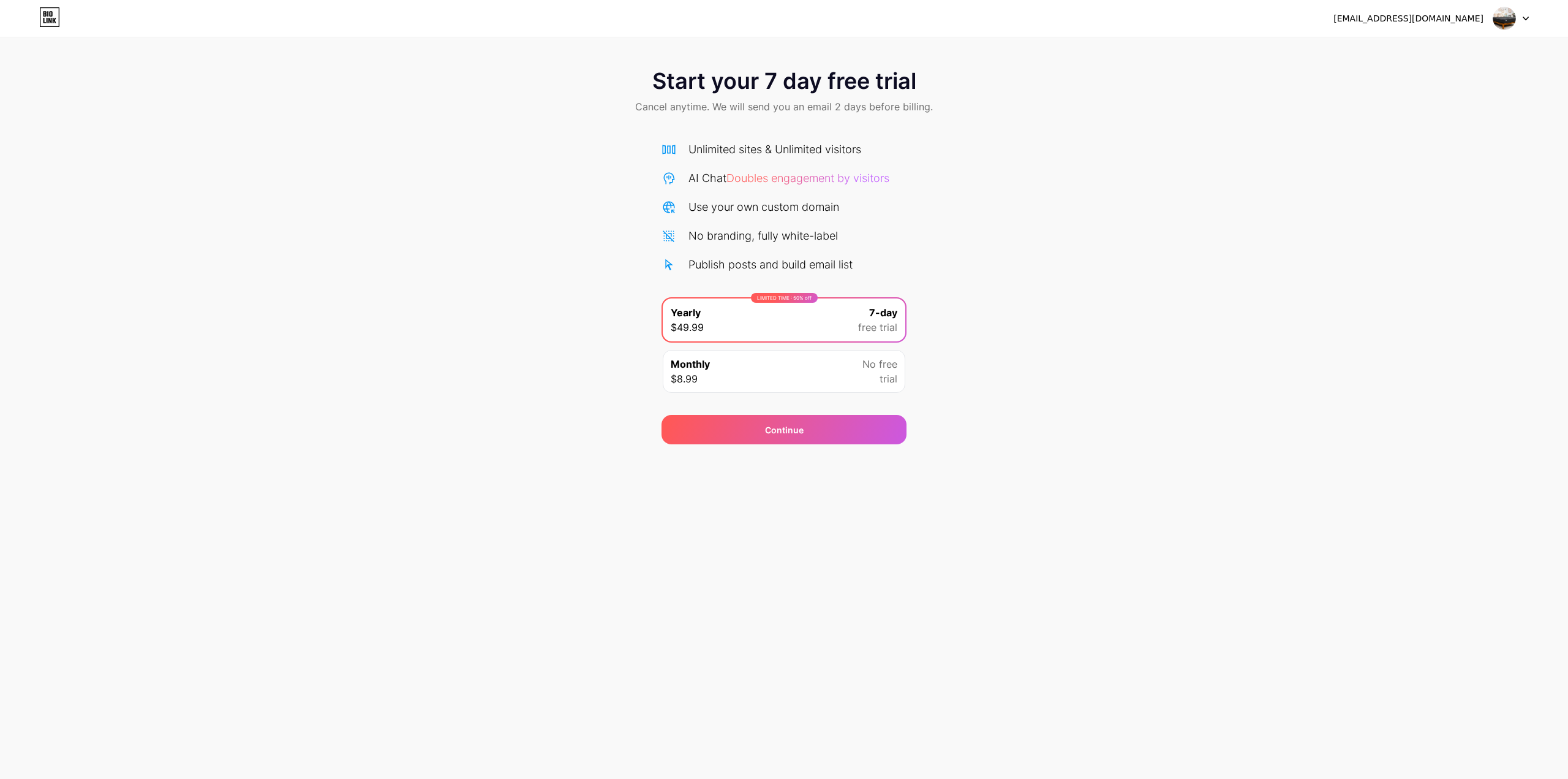
click at [824, 183] on span "Doubles engagement by visitors" at bounding box center [808, 178] width 163 height 13
click at [1526, 19] on icon at bounding box center [1526, 19] width 5 height 3
click at [1495, 8] on span at bounding box center [1504, 18] width 23 height 23
click at [803, 178] on span "Doubles engagement by visitors" at bounding box center [808, 178] width 163 height 13
click at [721, 94] on div "Start your 7 day free trial Cancel anytime. We will send you an email 2 days be…" at bounding box center [784, 93] width 1568 height 73
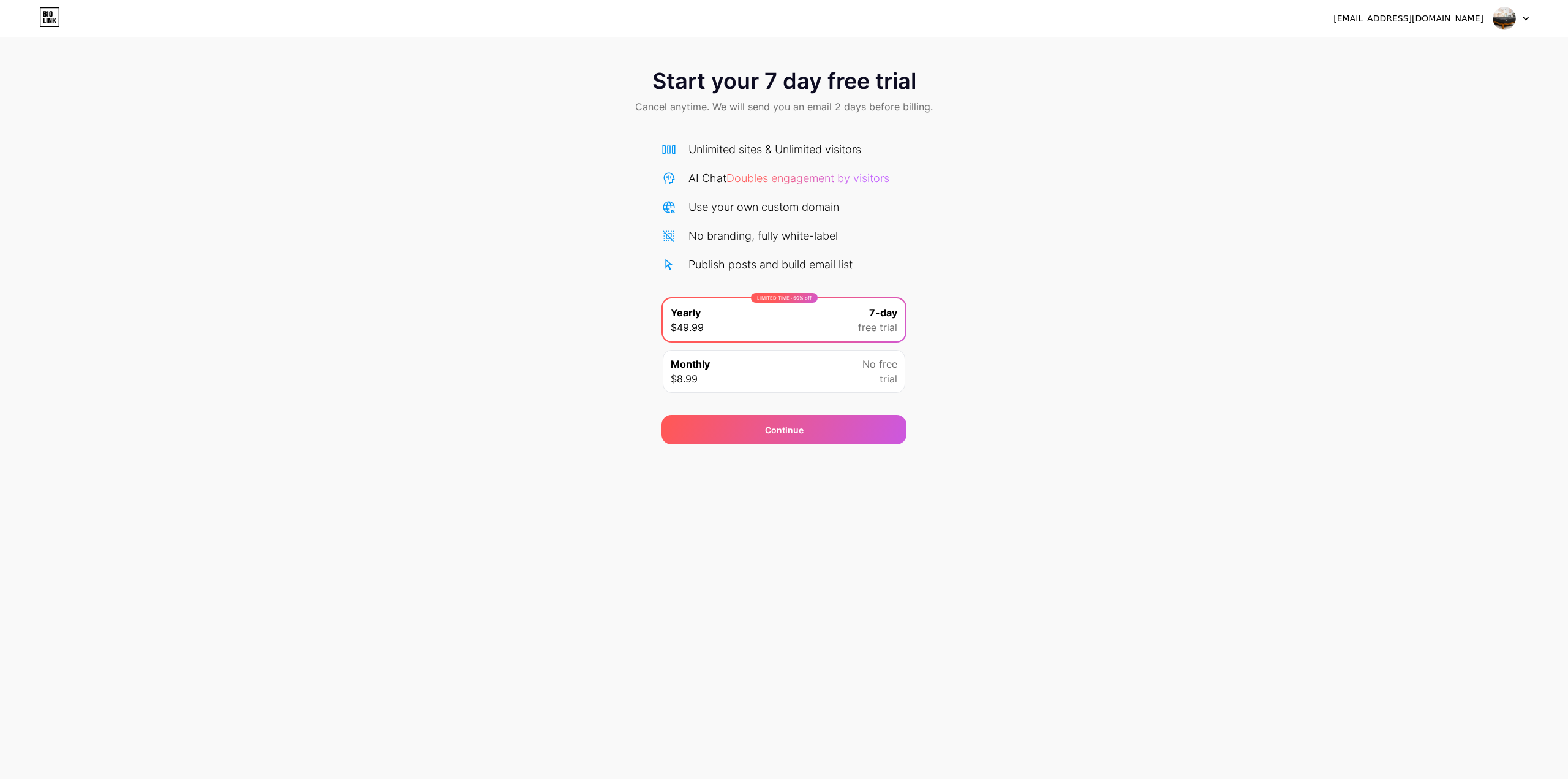
click at [794, 362] on div "Monthly $8.99 No free trial" at bounding box center [784, 372] width 243 height 43
